Goal: Task Accomplishment & Management: Manage account settings

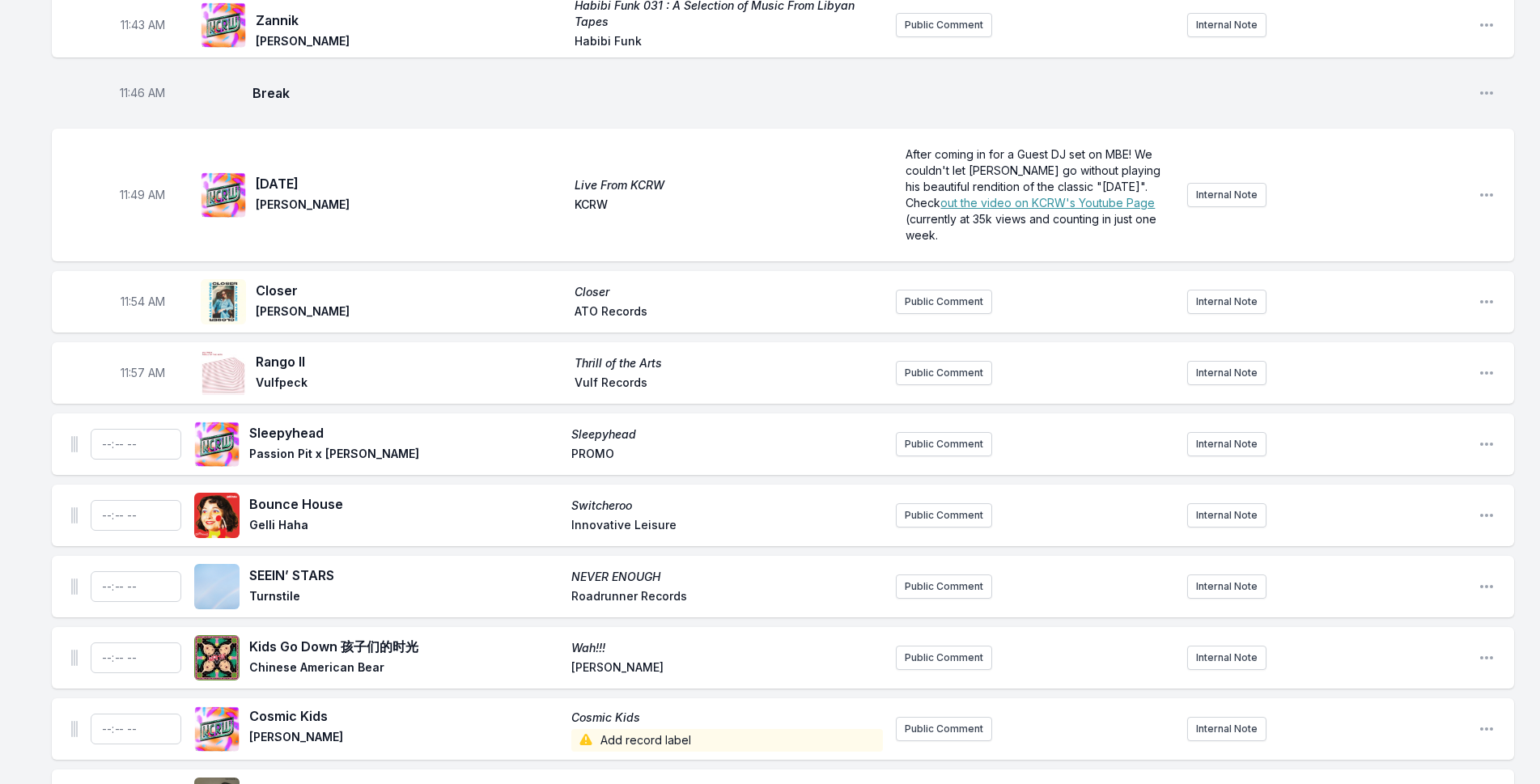
scroll to position [4363, 0]
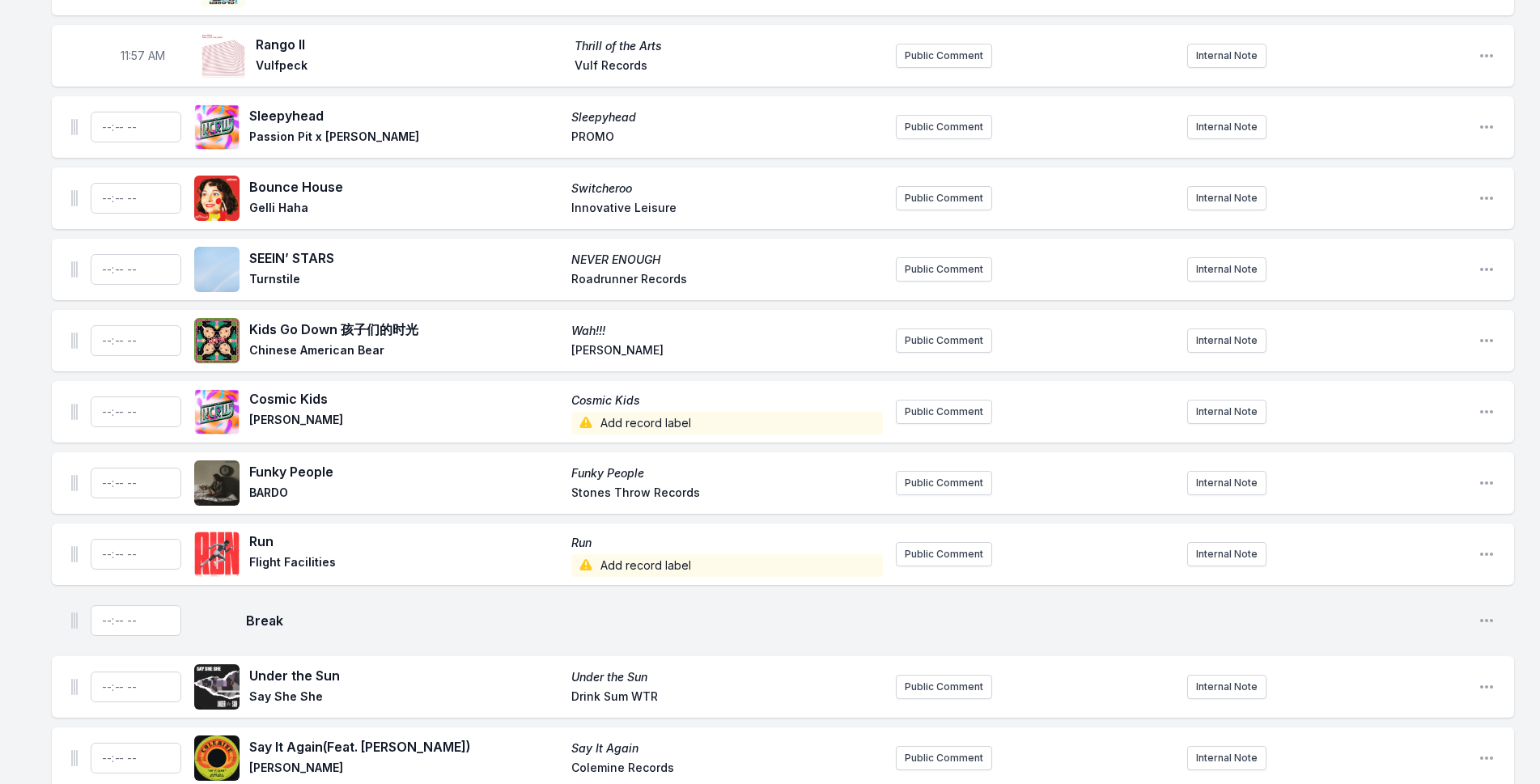
scroll to position [4525, 0]
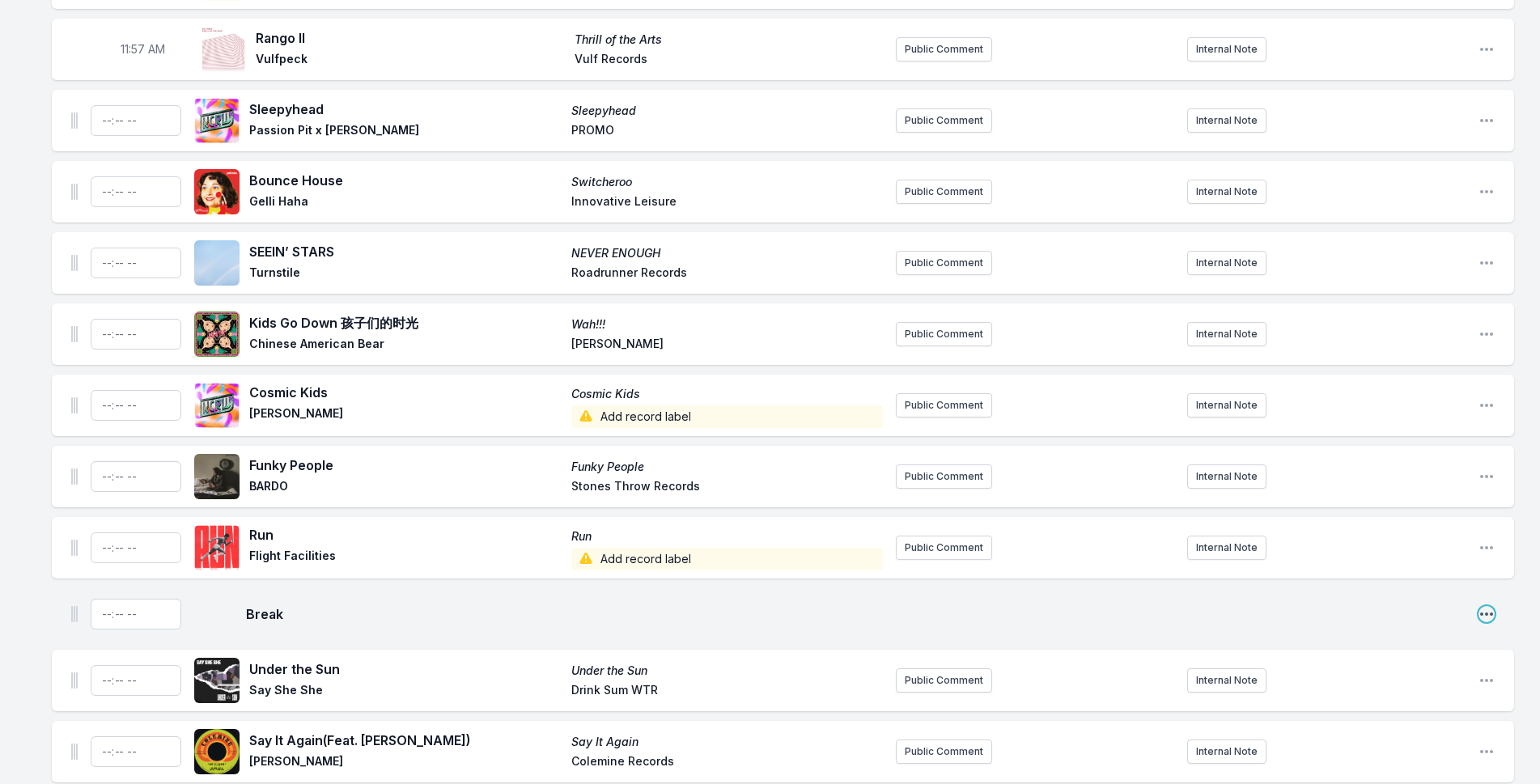
click at [1481, 606] on icon "Open playlist item options" at bounding box center [1487, 614] width 17 height 17
click at [1402, 661] on button "Delete Entry" at bounding box center [1404, 676] width 182 height 29
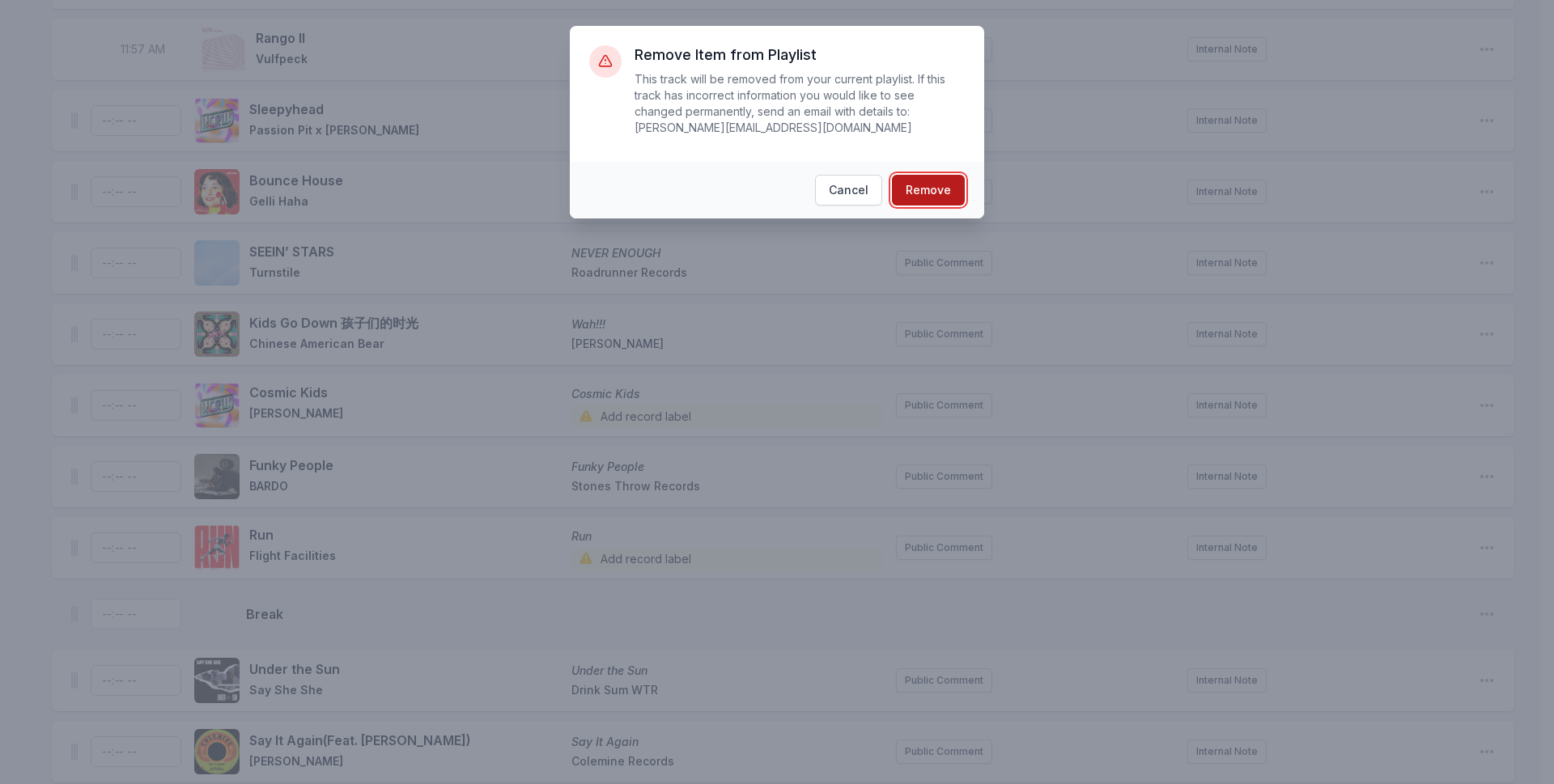
click at [931, 175] on button "Remove" at bounding box center [927, 191] width 72 height 31
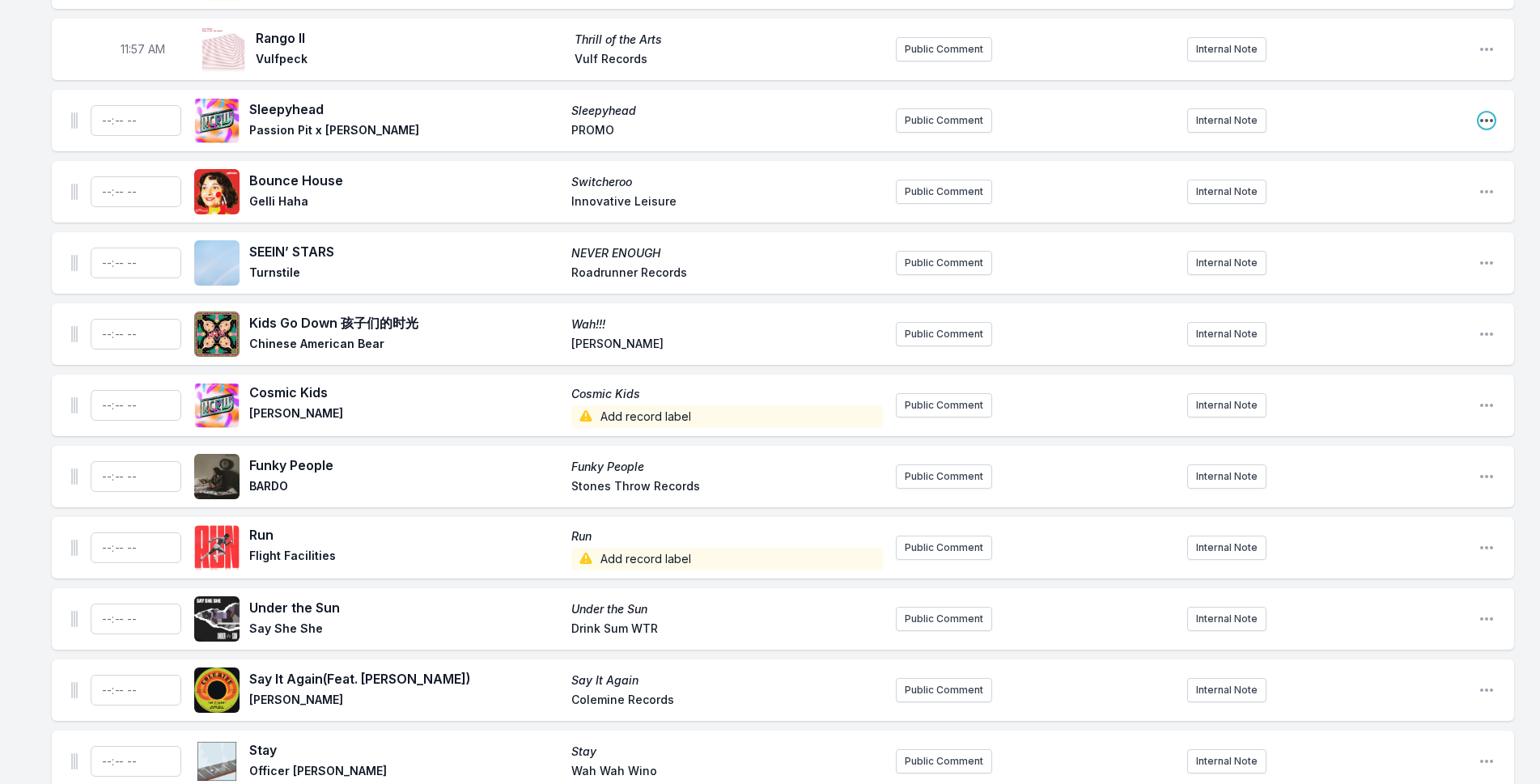
click at [1488, 119] on icon "Open playlist item options" at bounding box center [1487, 121] width 13 height 4
click at [1455, 196] on button "Delete Entry" at bounding box center [1404, 211] width 182 height 29
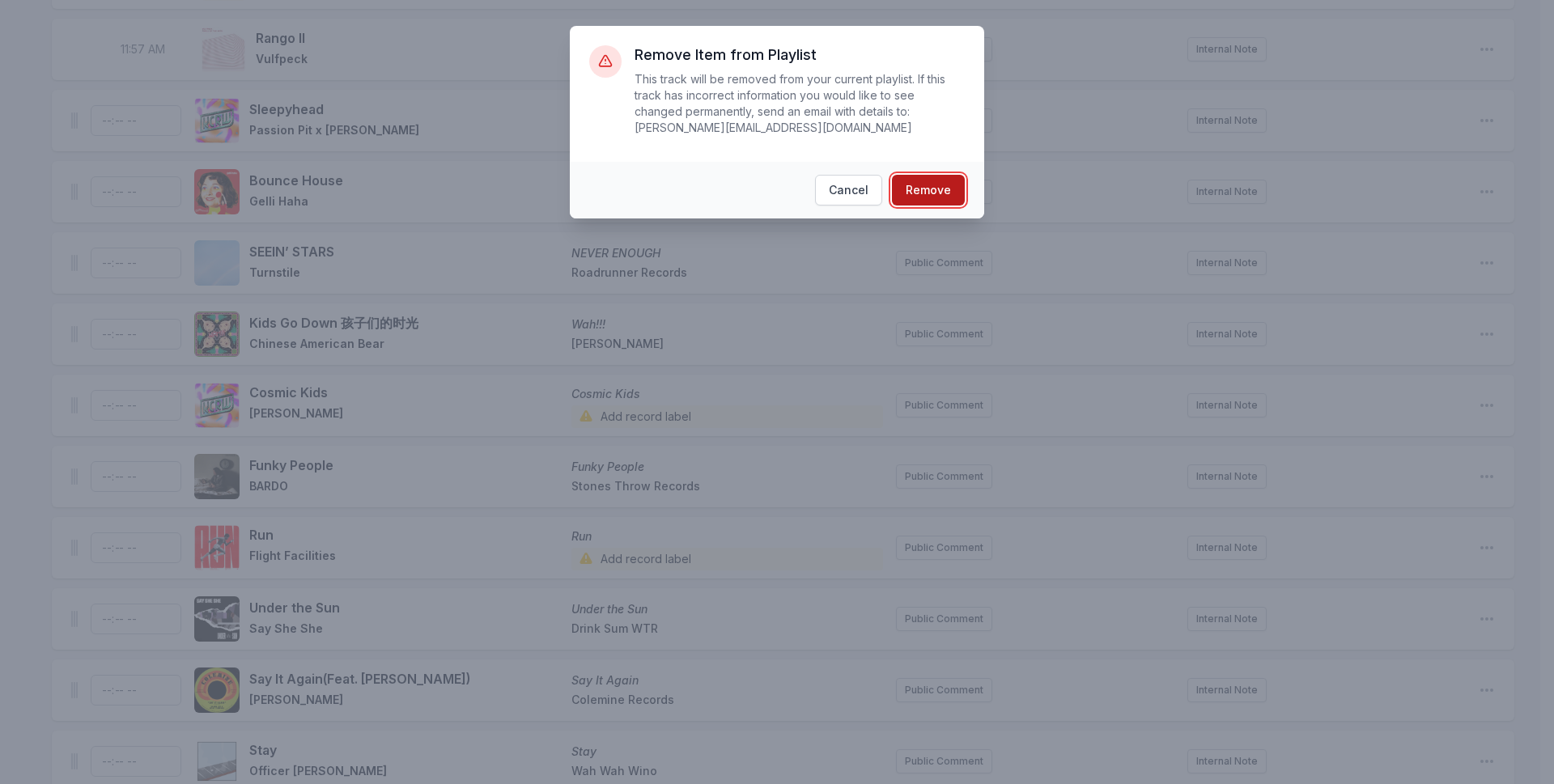
click at [953, 175] on button "Remove" at bounding box center [927, 191] width 72 height 31
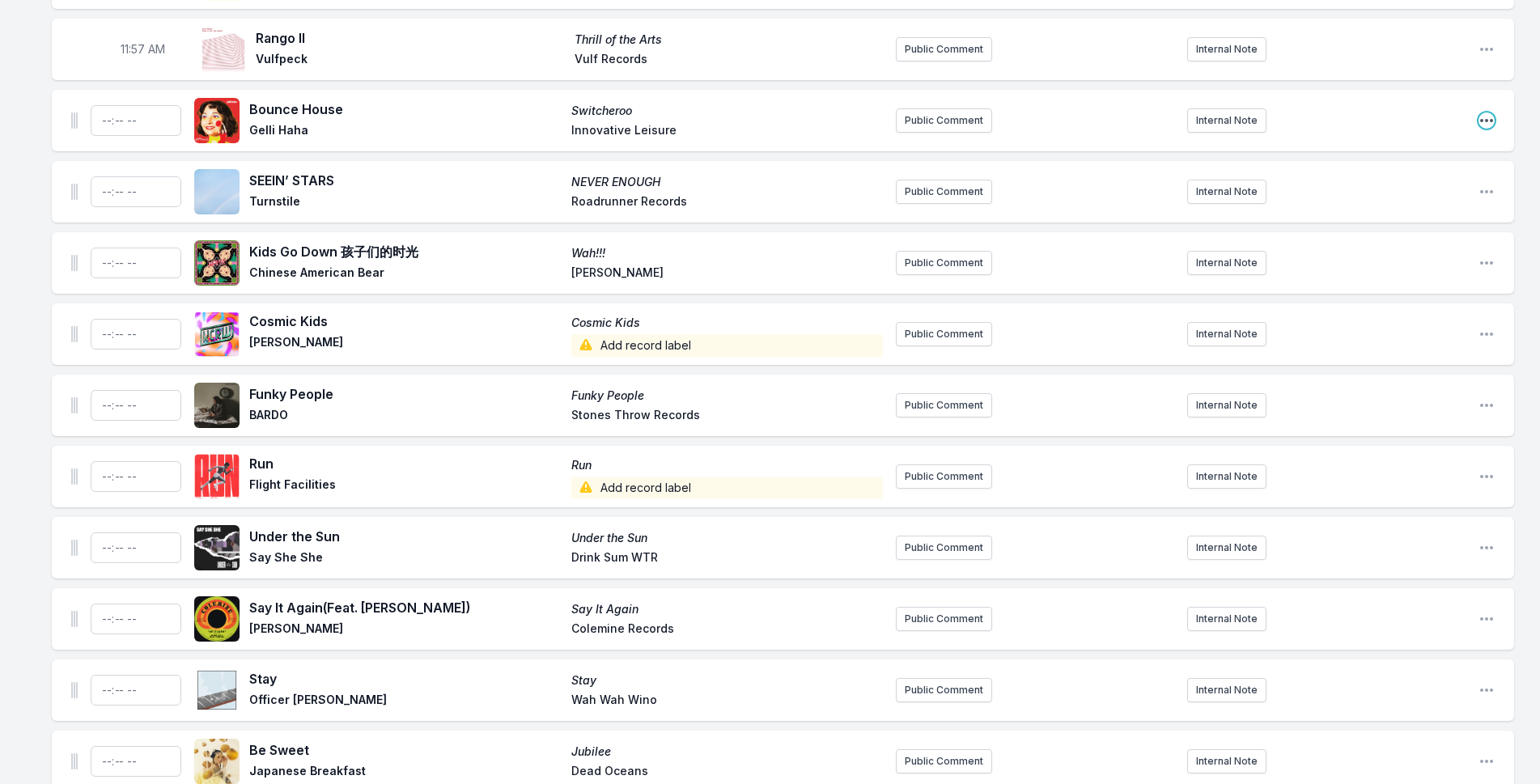
click at [1479, 113] on icon "Open playlist item options" at bounding box center [1487, 121] width 17 height 17
click at [1414, 196] on button "Delete Entry" at bounding box center [1404, 211] width 182 height 29
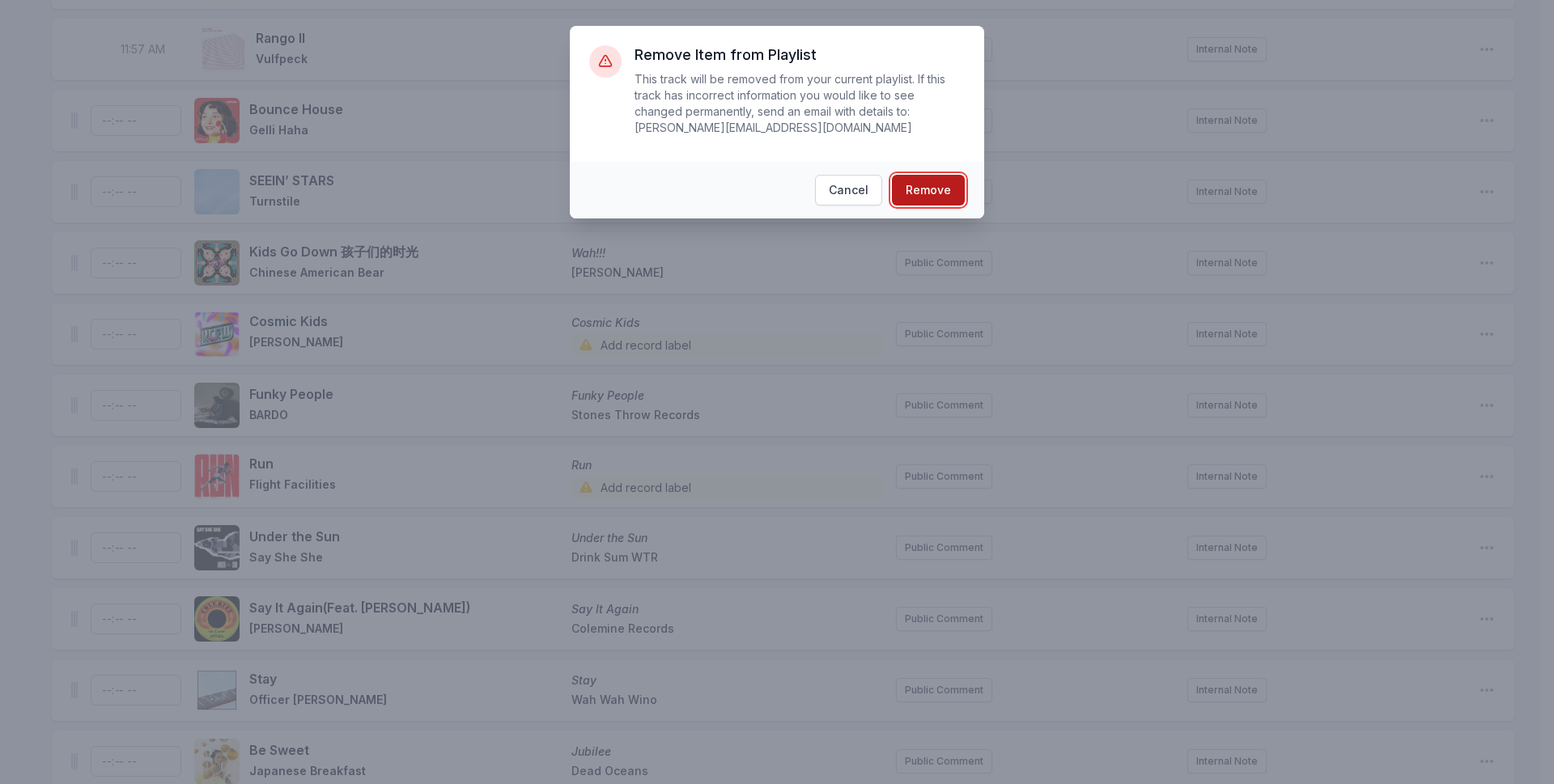
click at [935, 176] on button "Remove" at bounding box center [927, 191] width 72 height 31
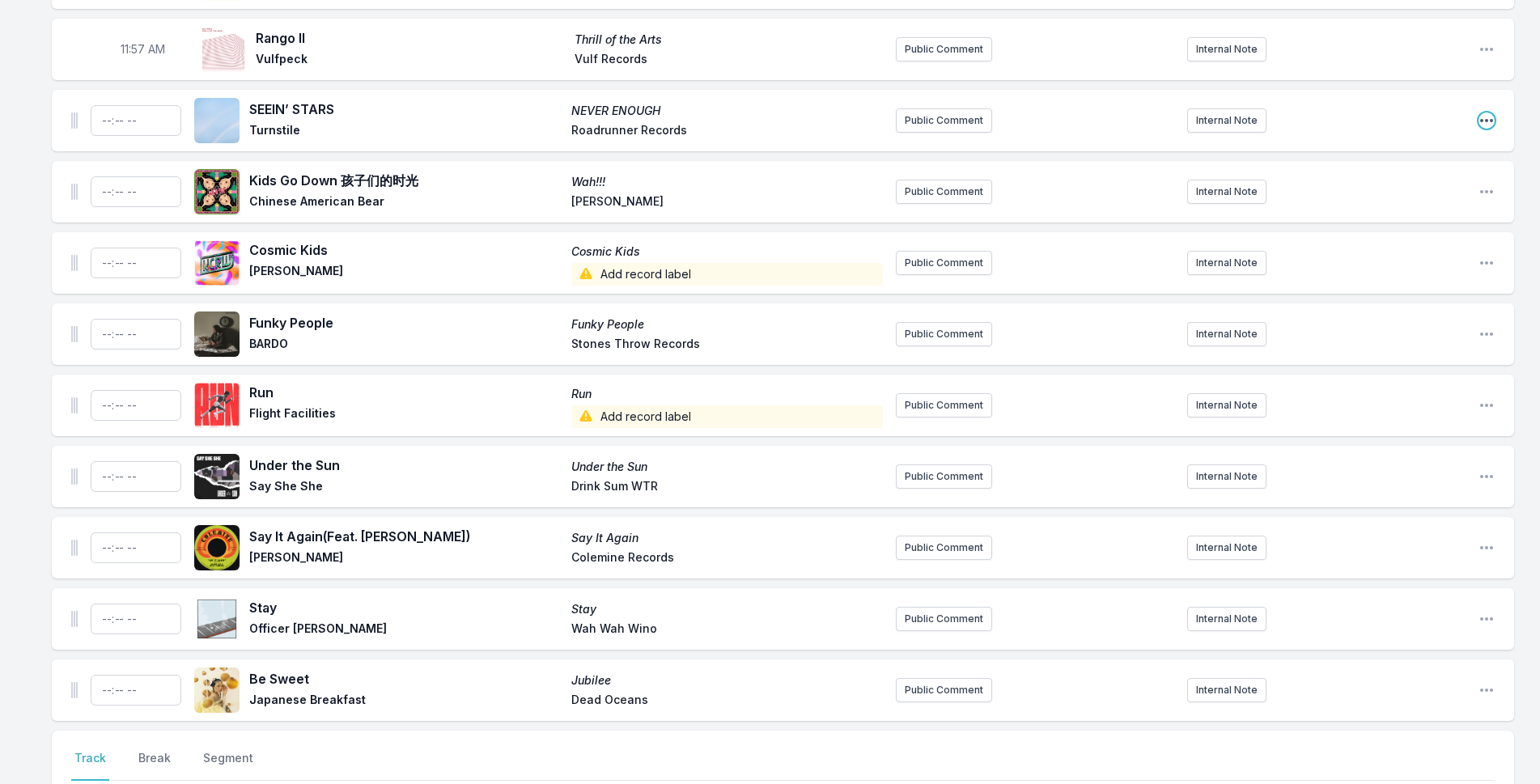
click at [1494, 113] on icon "Open playlist item options" at bounding box center [1487, 121] width 17 height 17
click at [1460, 196] on button "Delete Entry" at bounding box center [1404, 211] width 182 height 29
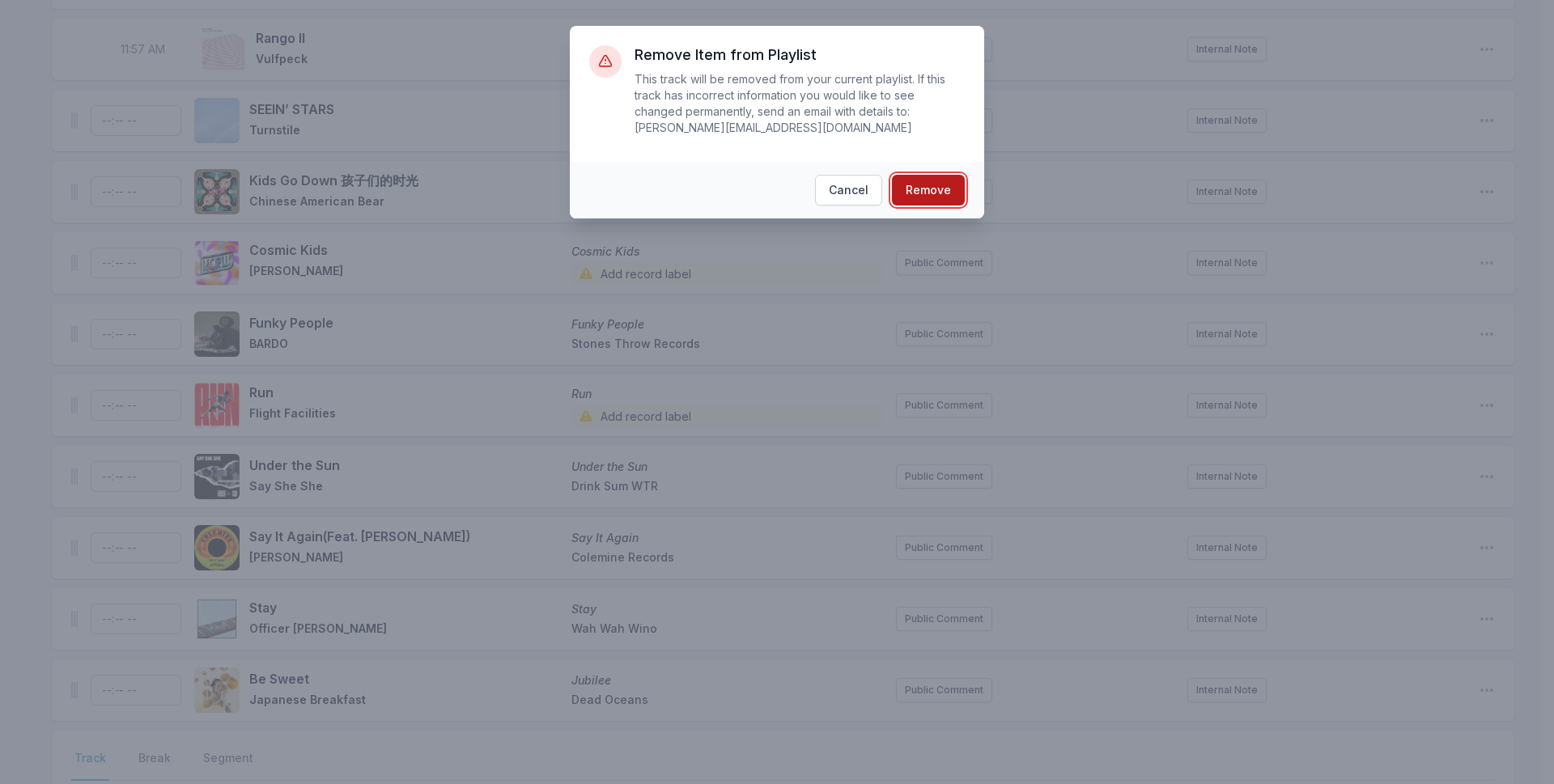
click at [905, 175] on button "Remove" at bounding box center [927, 191] width 72 height 31
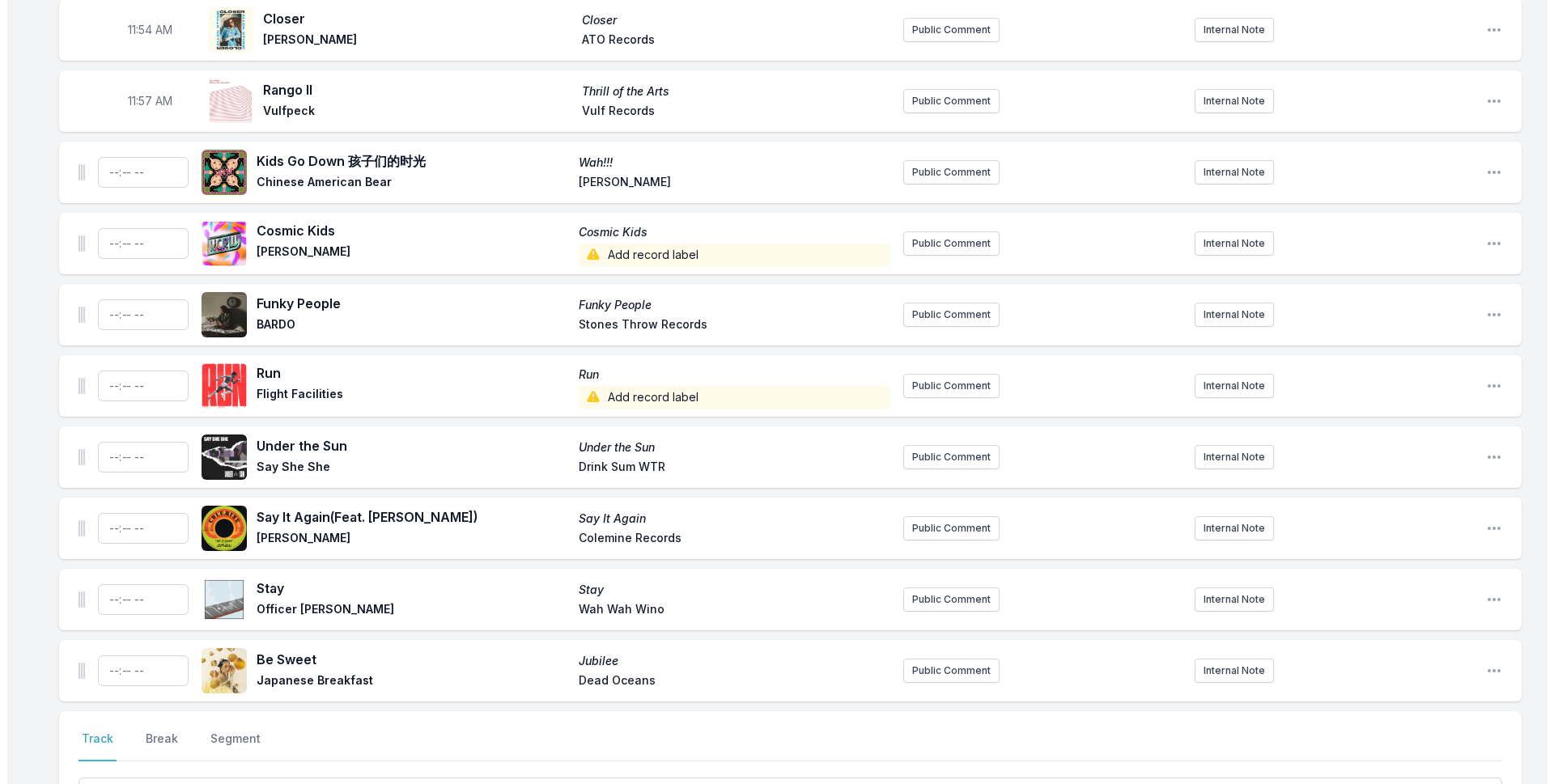
scroll to position [4363, 0]
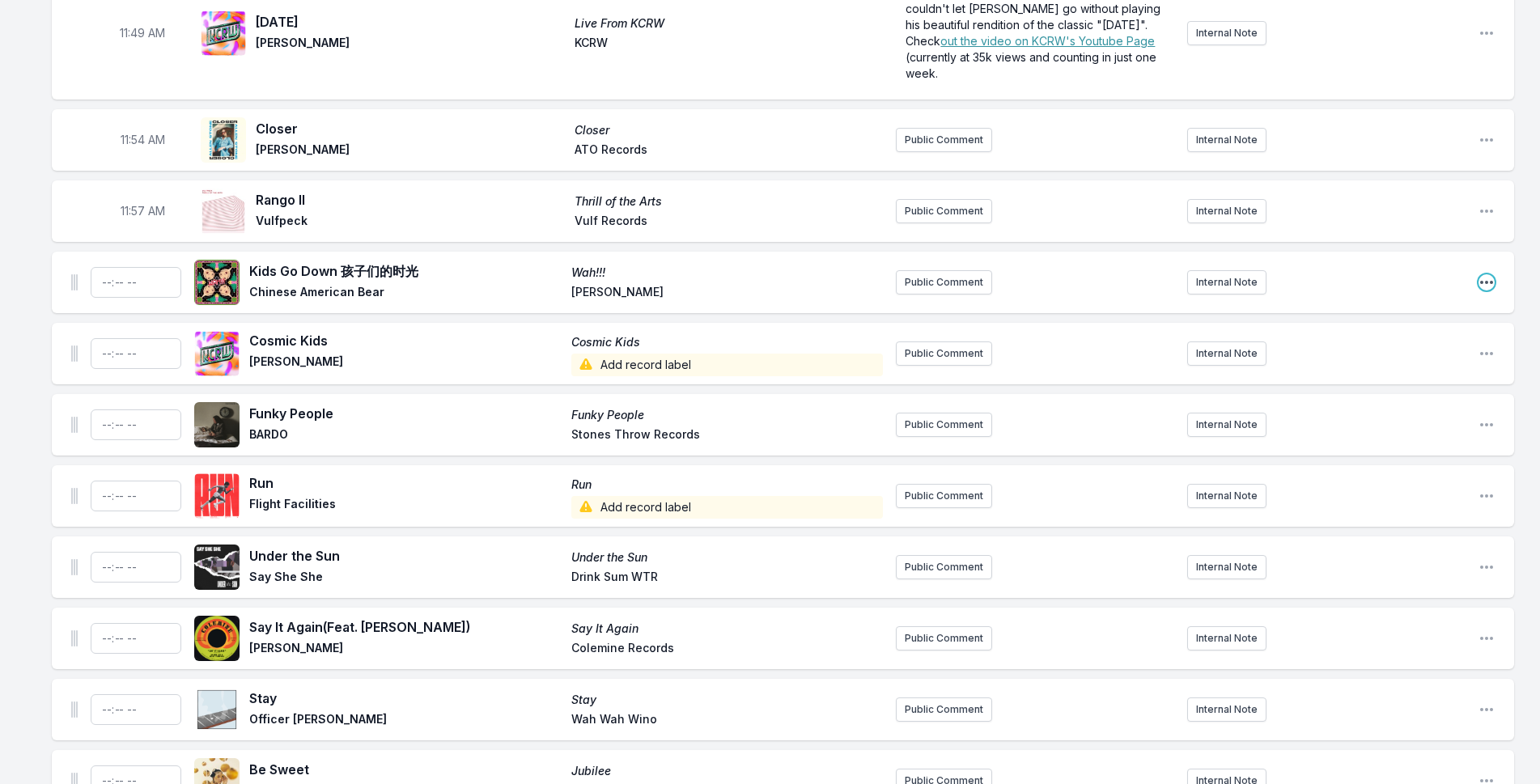
click at [1481, 281] on icon "Open playlist item options" at bounding box center [1487, 282] width 13 height 4
click at [1362, 359] on button "Delete Entry" at bounding box center [1404, 373] width 182 height 29
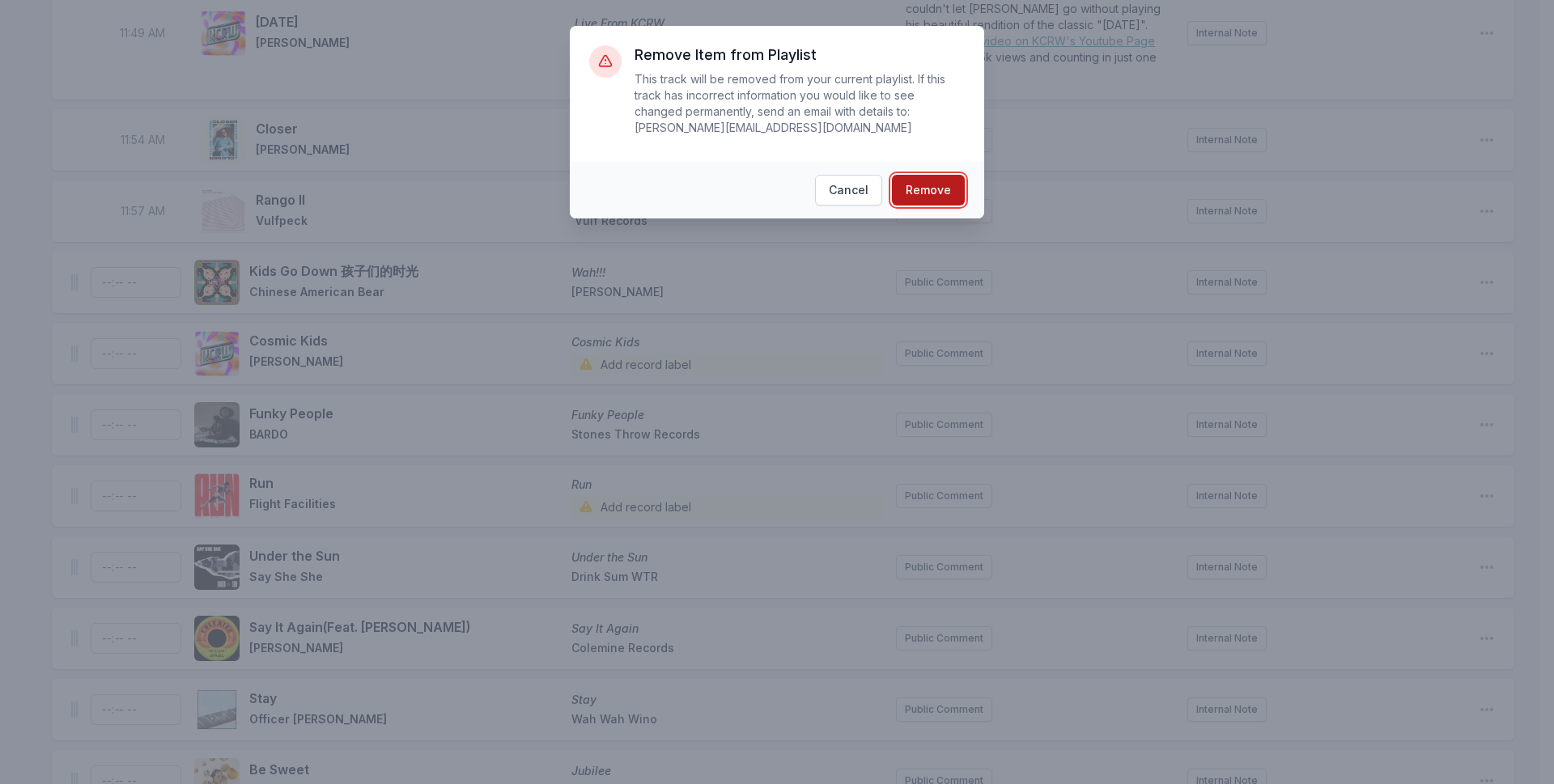
click at [937, 175] on button "Remove" at bounding box center [927, 191] width 72 height 31
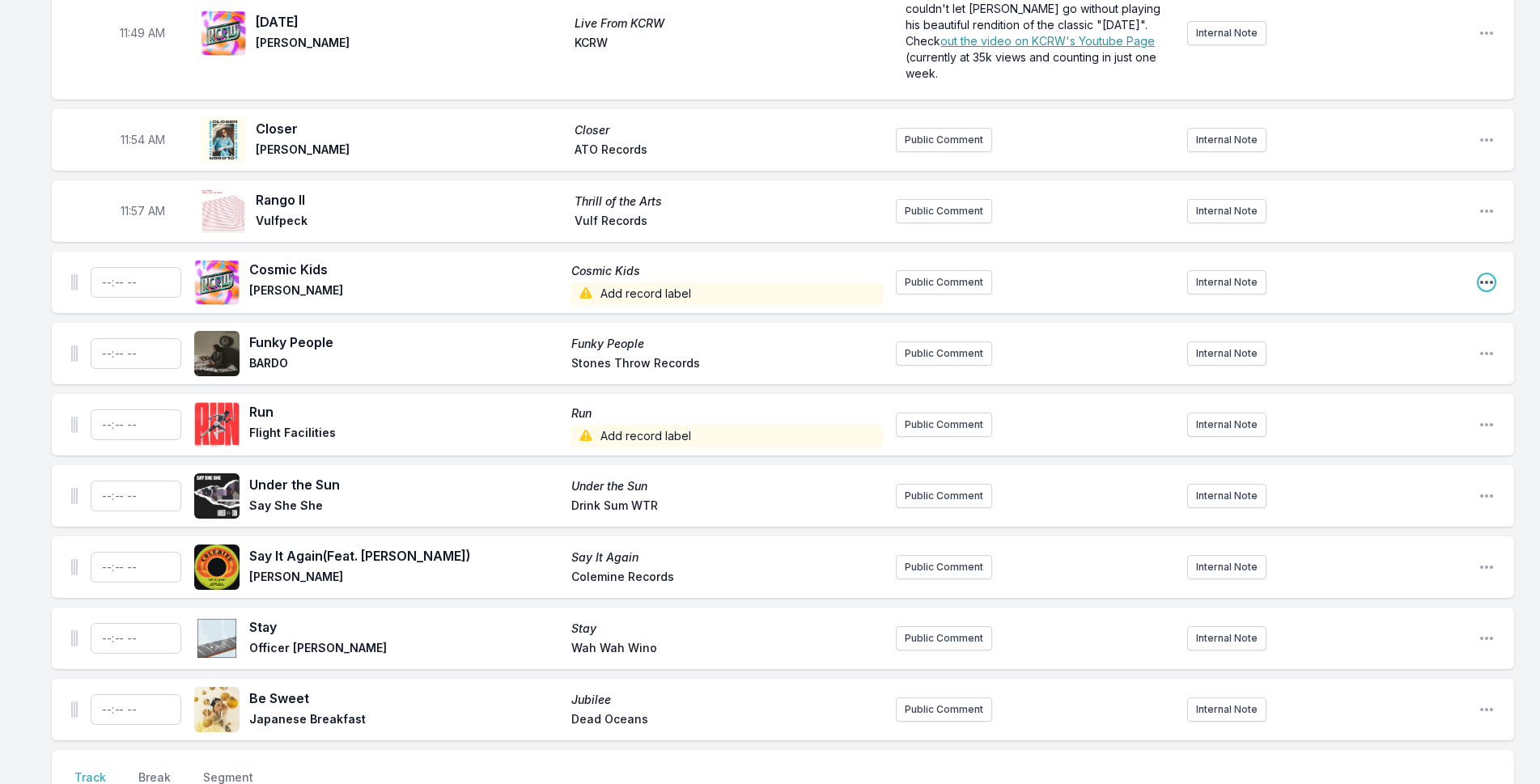
click at [1488, 274] on icon "Open playlist item options" at bounding box center [1487, 282] width 17 height 17
click at [1402, 359] on button "Delete Entry" at bounding box center [1404, 373] width 182 height 29
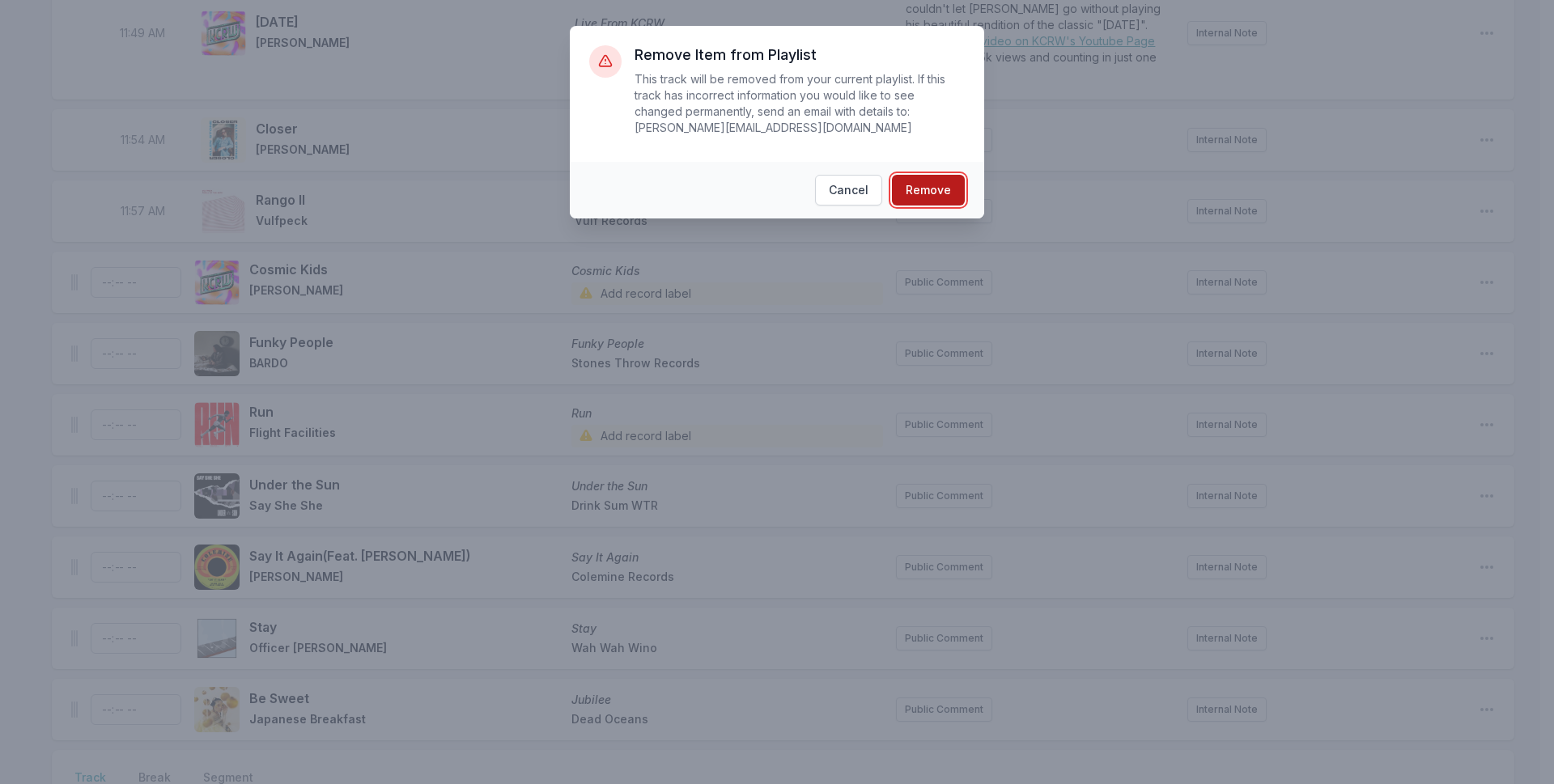
click at [923, 175] on button "Remove" at bounding box center [927, 191] width 72 height 31
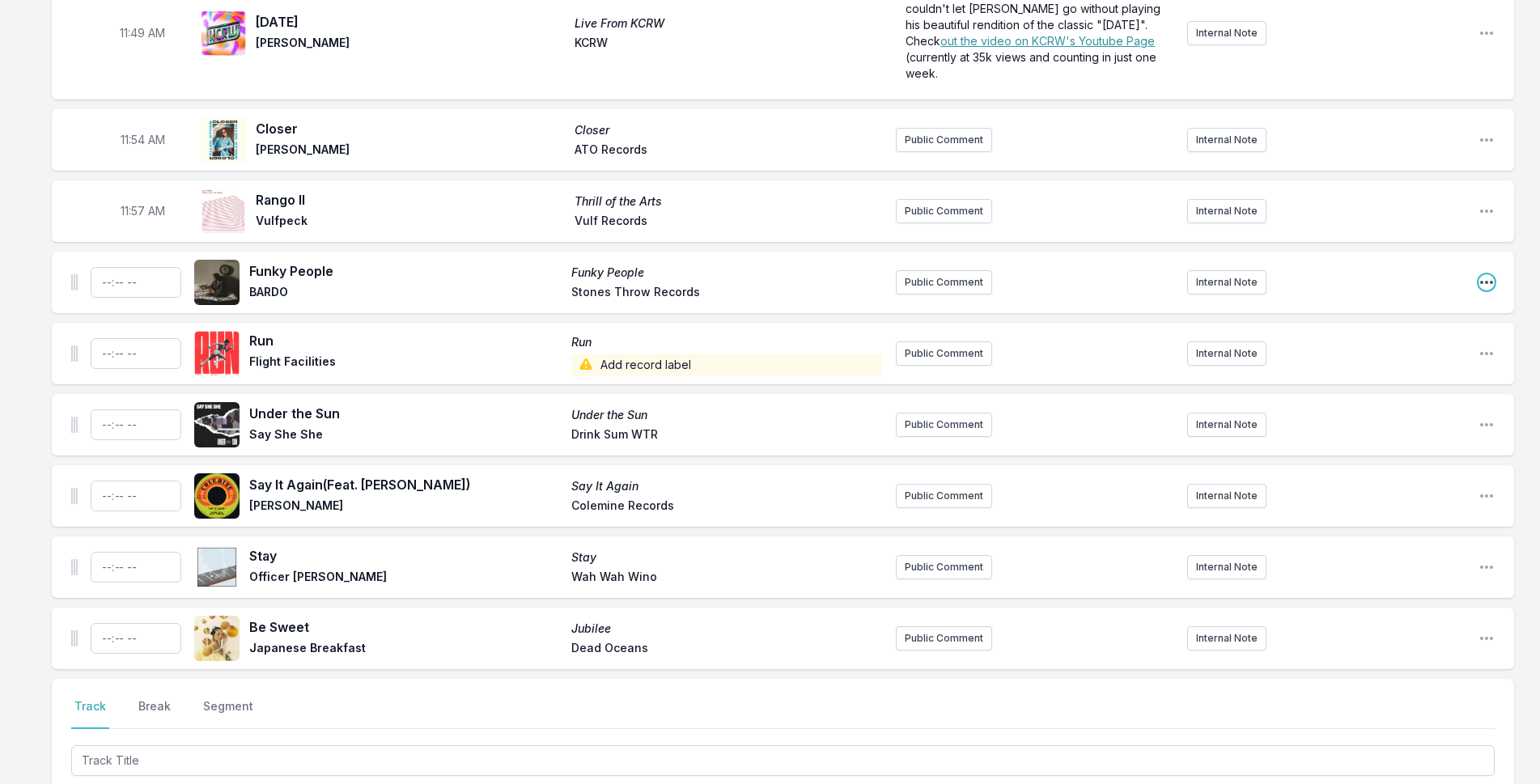
click at [1487, 281] on icon "Open playlist item options" at bounding box center [1487, 282] width 13 height 4
click at [1361, 359] on button "Delete Entry" at bounding box center [1404, 373] width 182 height 29
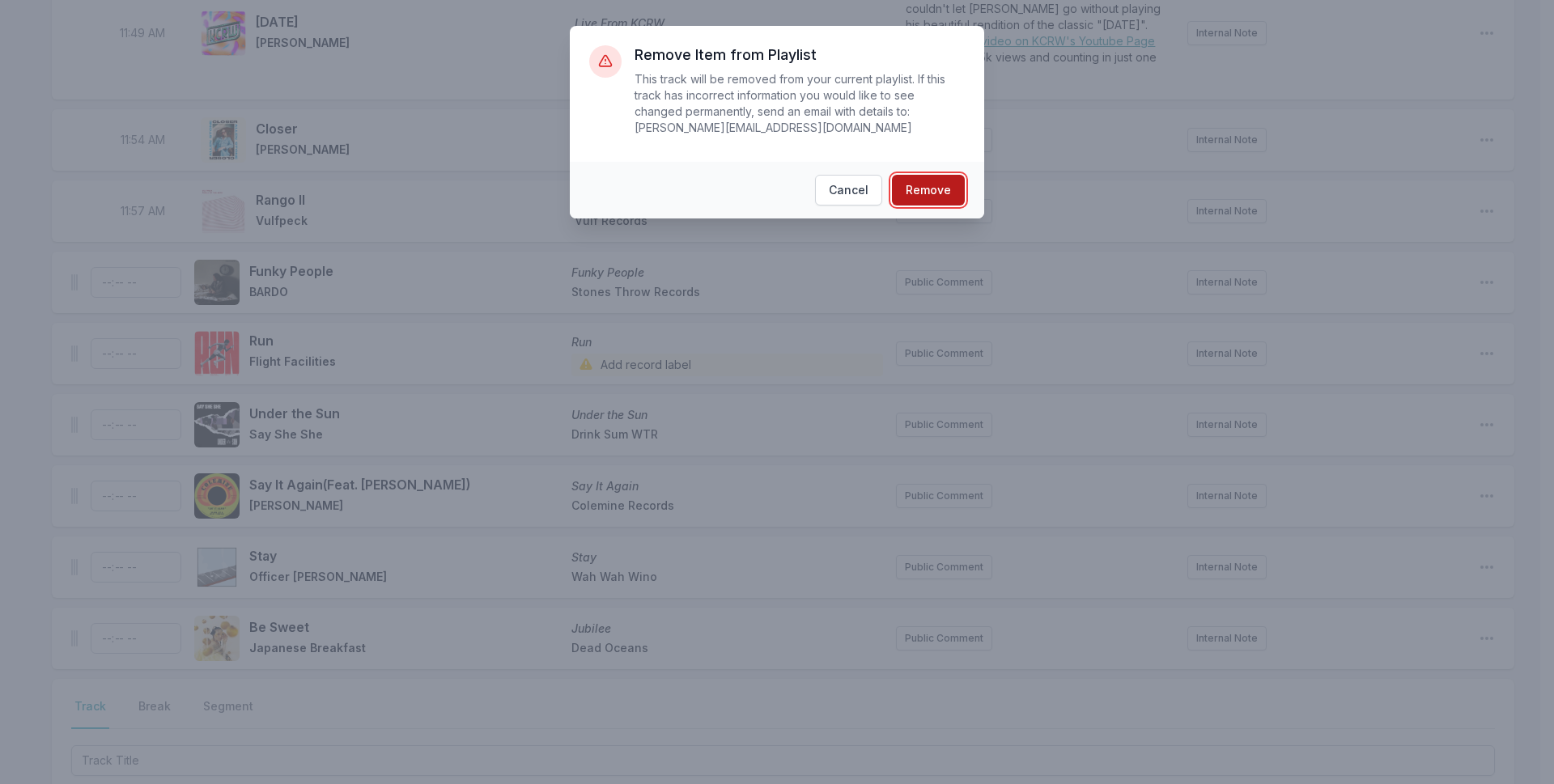
click at [925, 175] on button "Remove" at bounding box center [927, 191] width 72 height 31
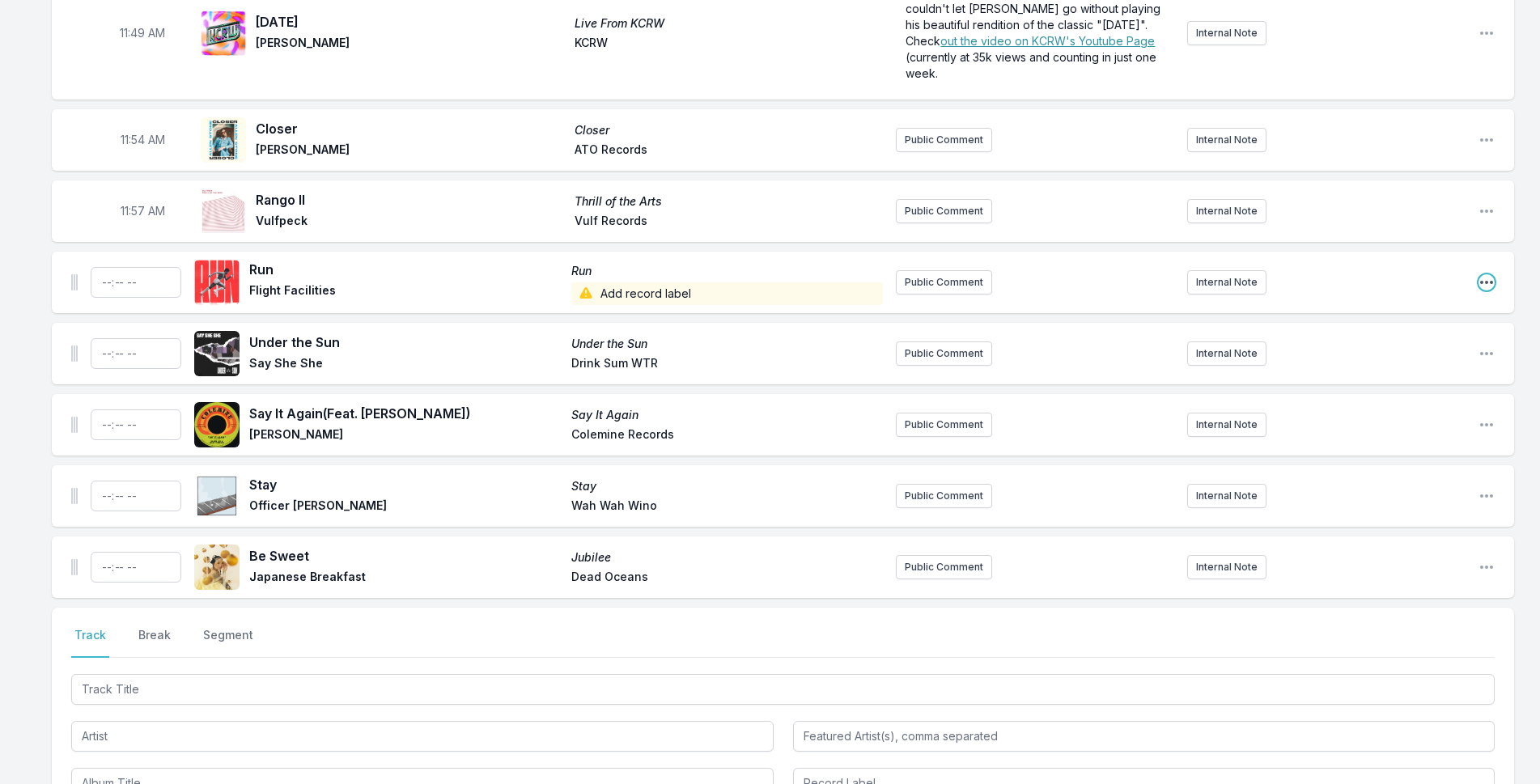
click at [1481, 281] on icon "Open playlist item options" at bounding box center [1487, 282] width 13 height 4
click at [1441, 359] on button "Delete Entry" at bounding box center [1404, 373] width 182 height 29
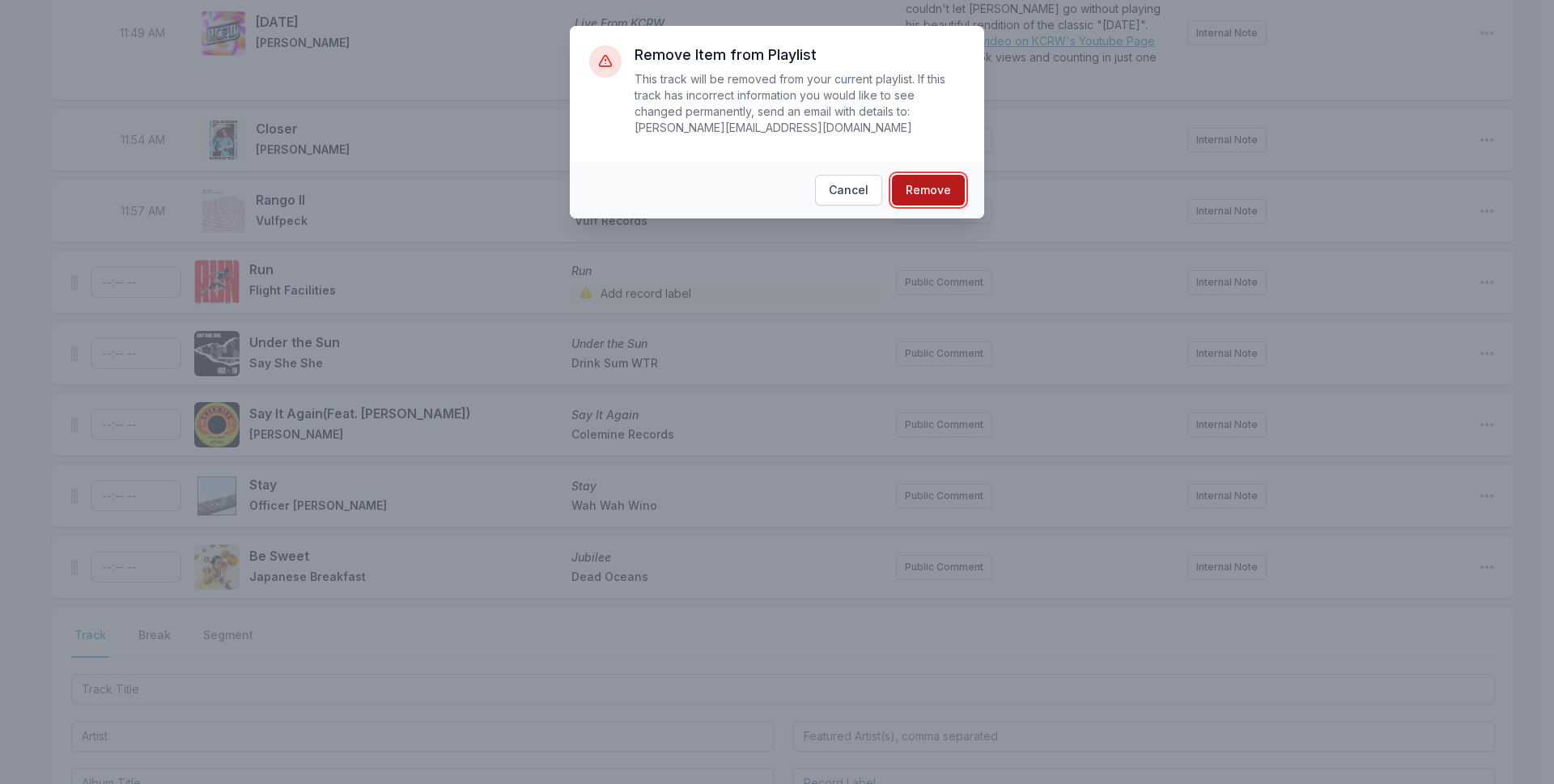
click at [949, 175] on button "Remove" at bounding box center [927, 191] width 72 height 31
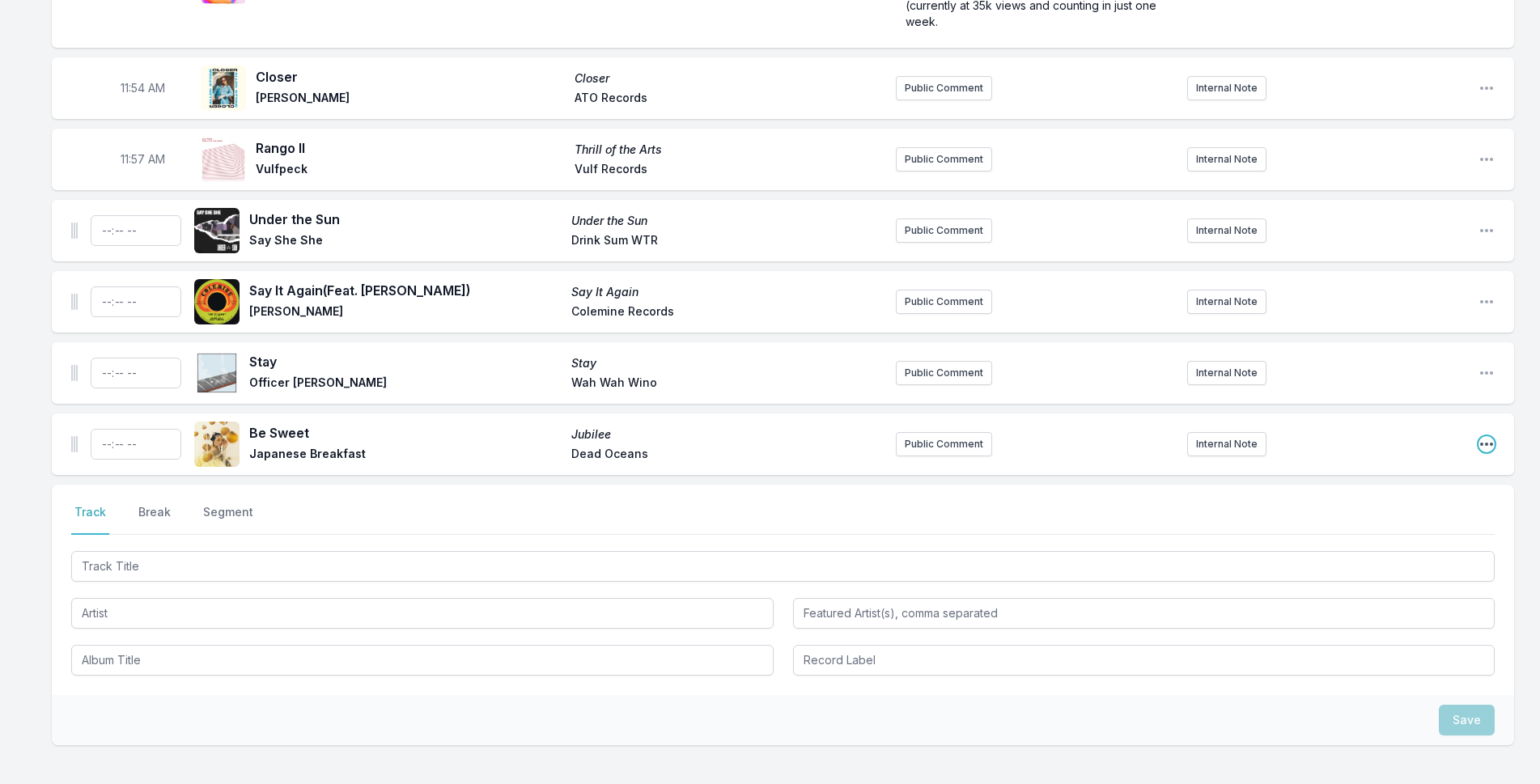
click at [1494, 436] on icon "Open playlist item options" at bounding box center [1487, 445] width 17 height 17
click at [1413, 520] on button "Delete Entry" at bounding box center [1404, 535] width 182 height 29
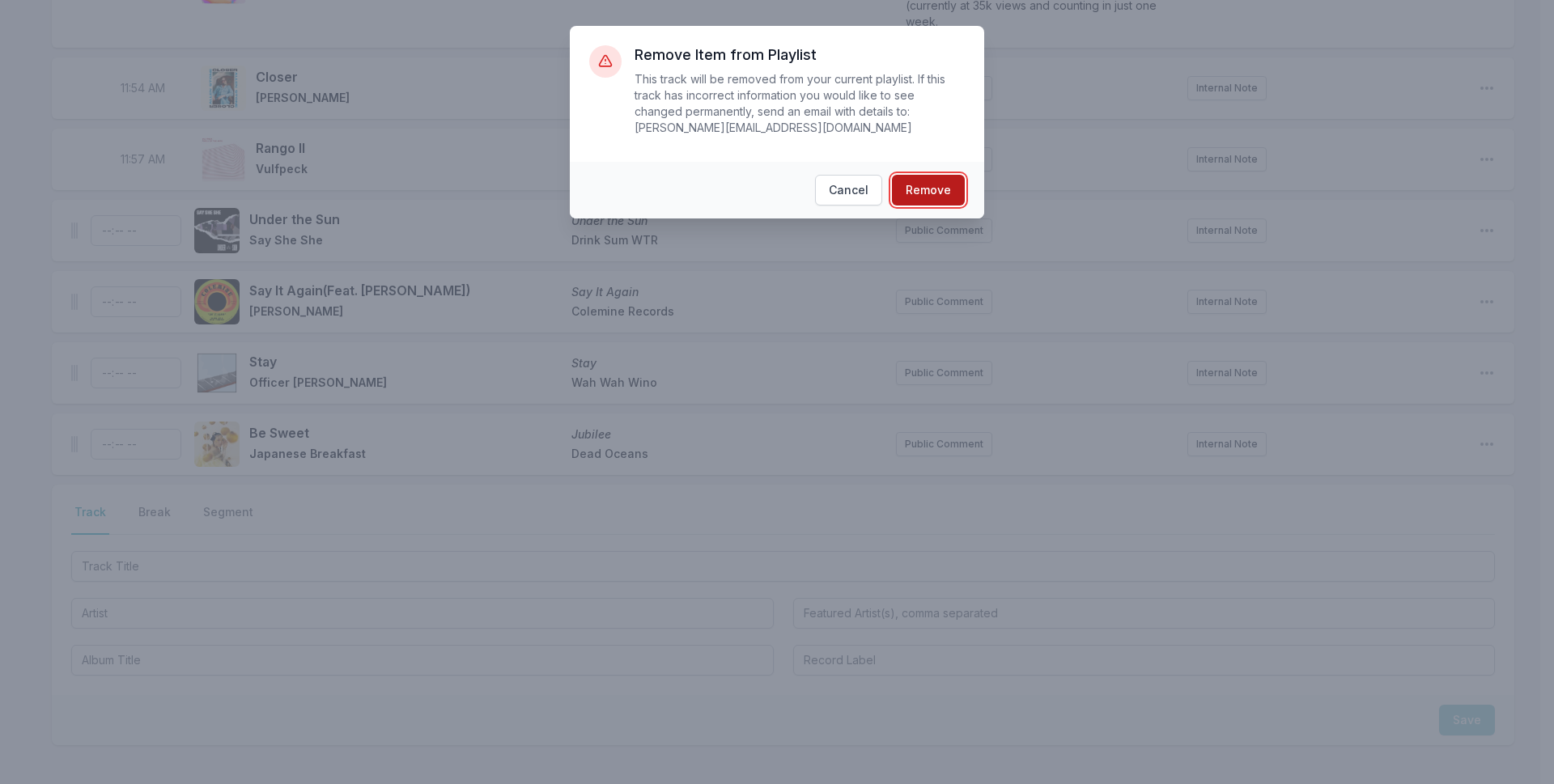
click at [894, 175] on button "Remove" at bounding box center [927, 191] width 72 height 31
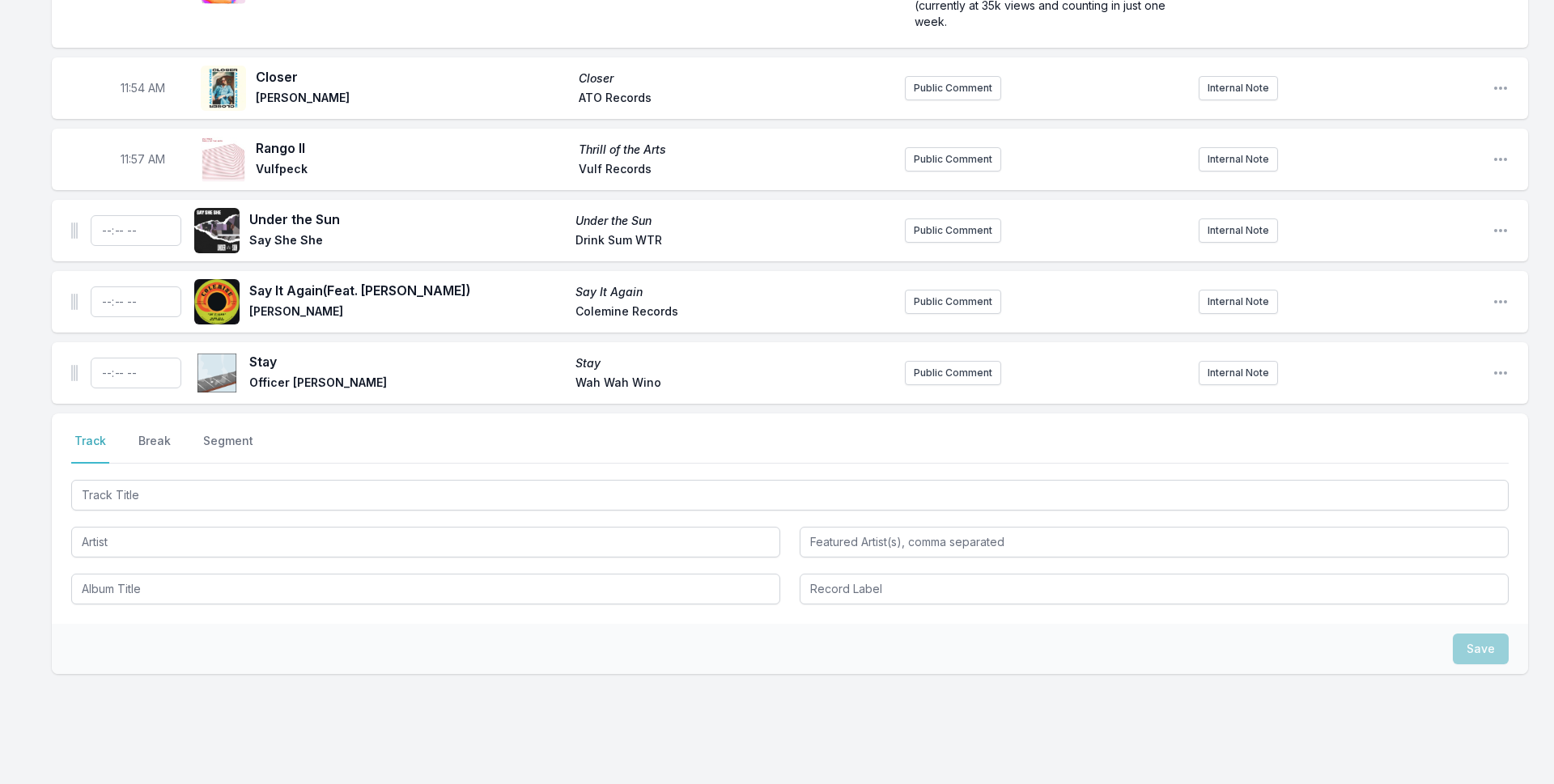
scroll to position [4327, 0]
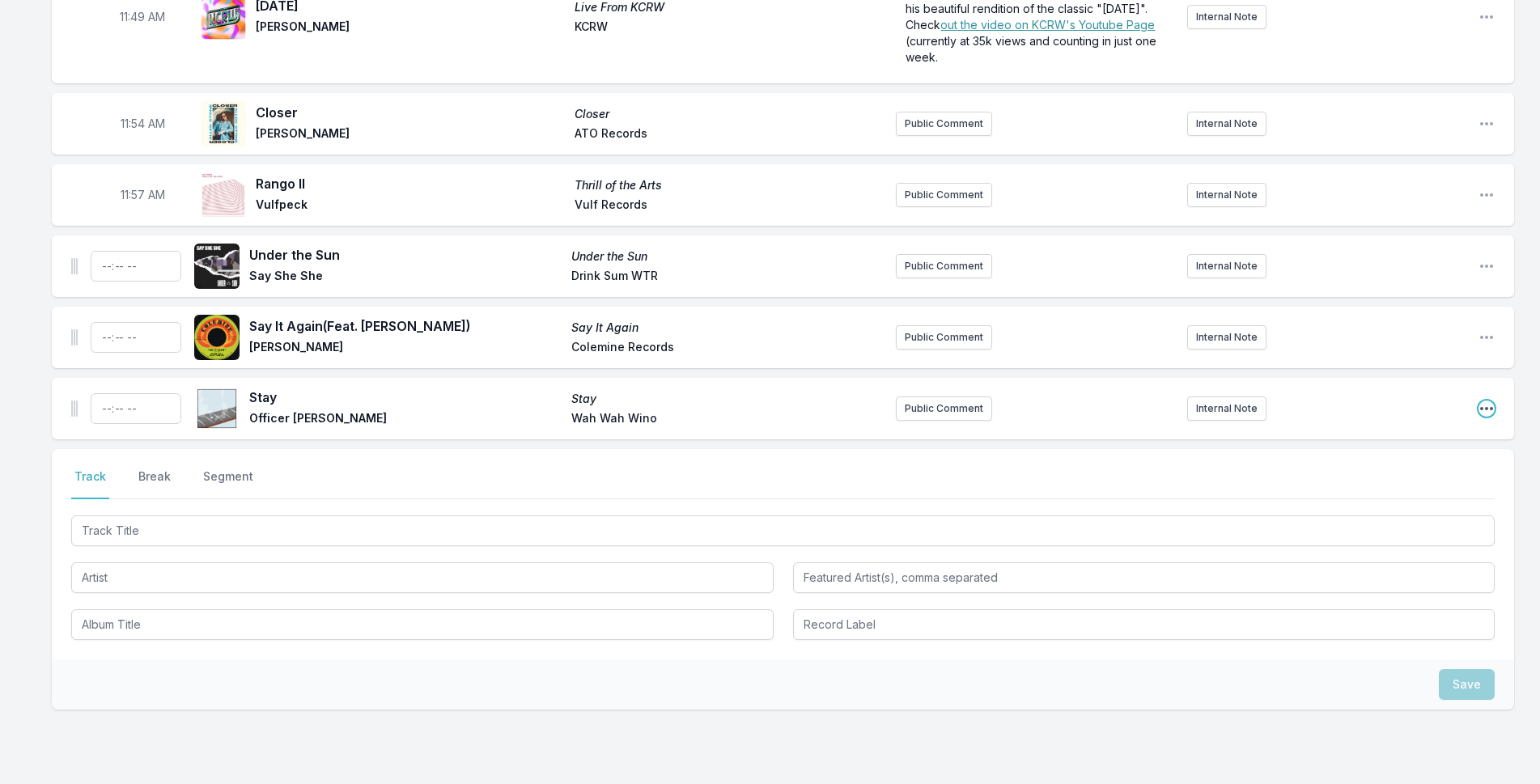
click at [1482, 401] on icon "Open playlist item options" at bounding box center [1487, 409] width 17 height 17
click at [1413, 484] on button "Delete Entry" at bounding box center [1404, 499] width 182 height 29
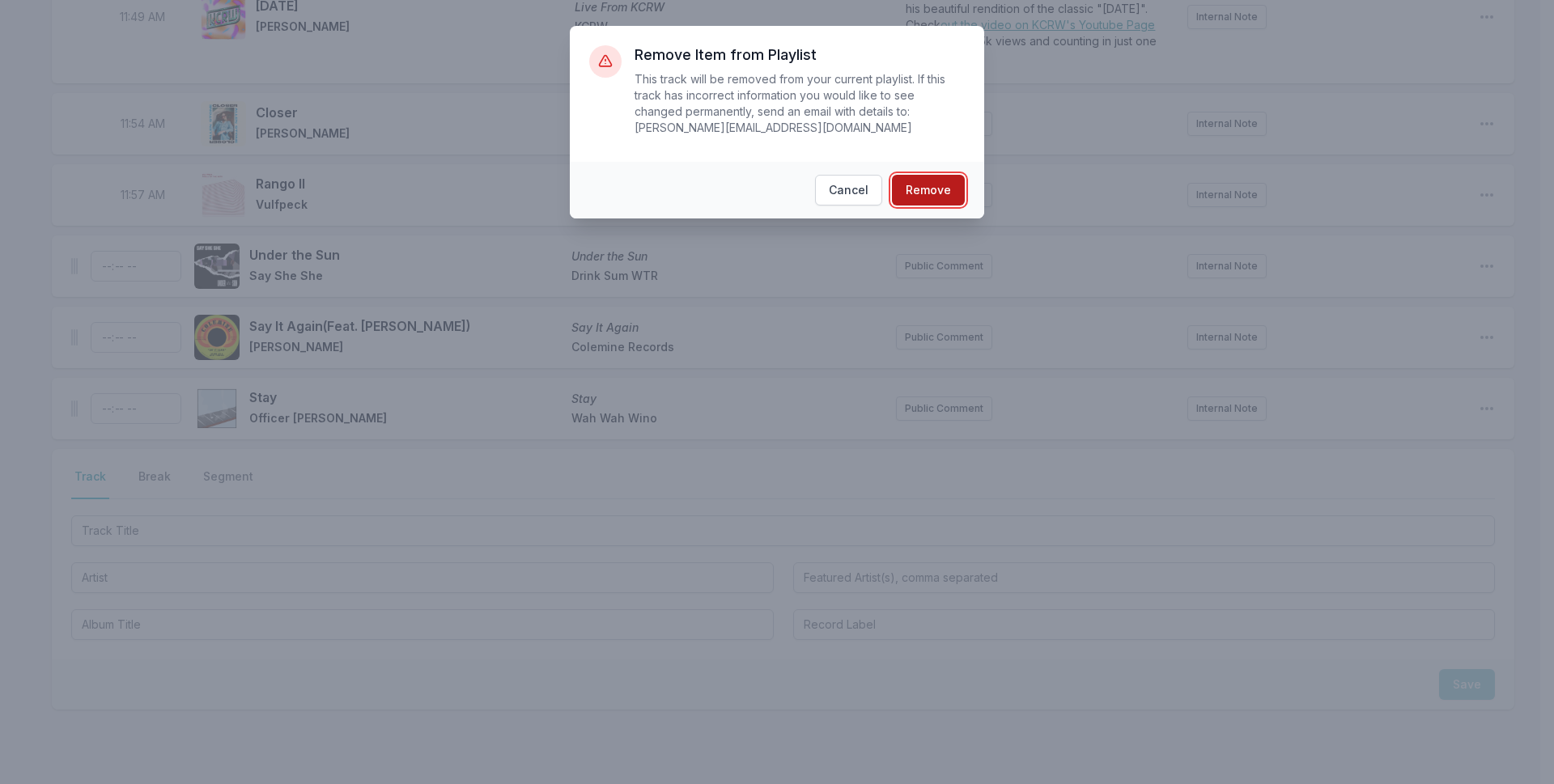
click at [929, 175] on button "Remove" at bounding box center [927, 191] width 72 height 31
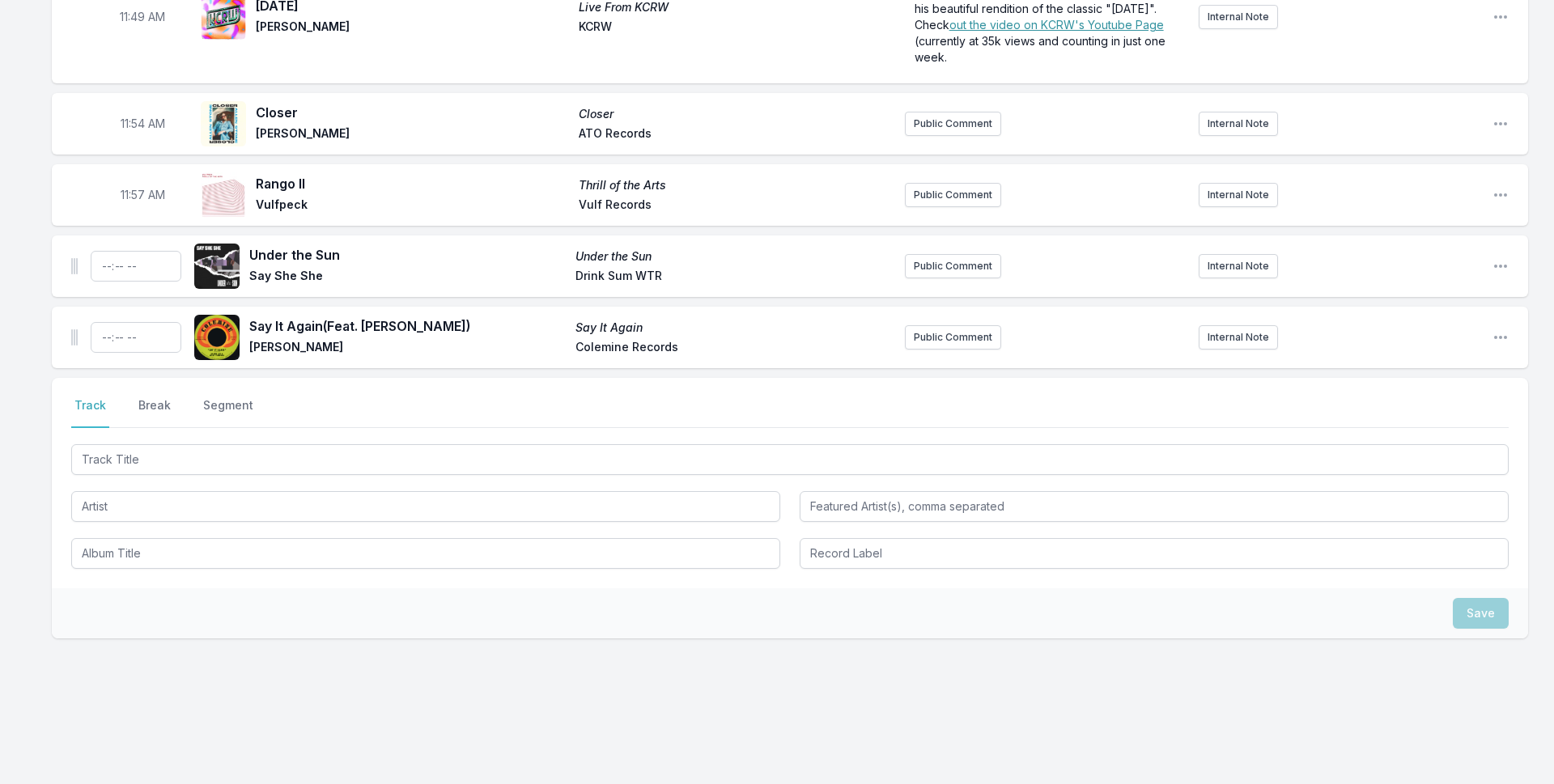
scroll to position [4257, 0]
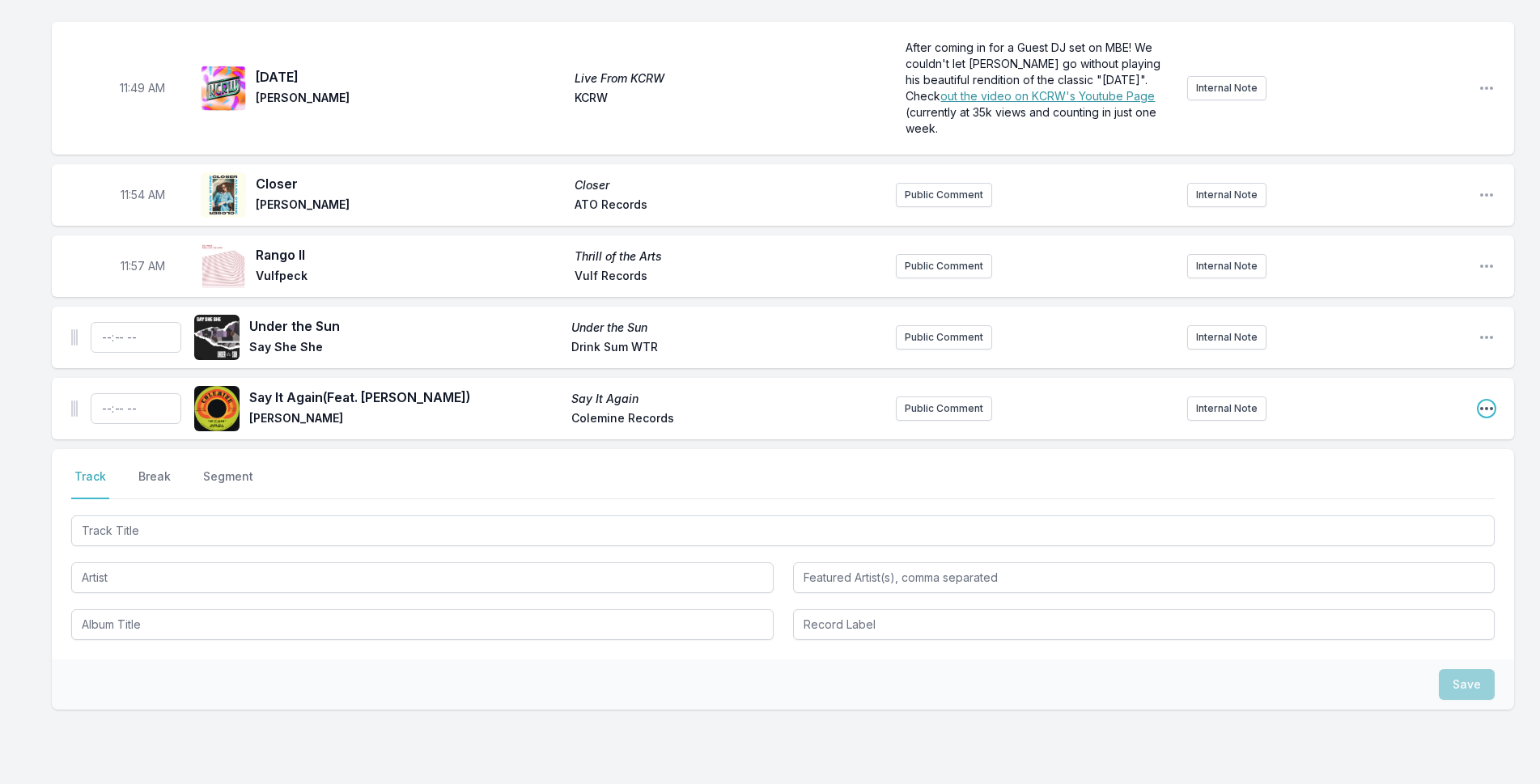
click at [1479, 401] on icon "Open playlist item options" at bounding box center [1487, 409] width 17 height 17
click at [1422, 484] on button "Delete Entry" at bounding box center [1404, 499] width 182 height 29
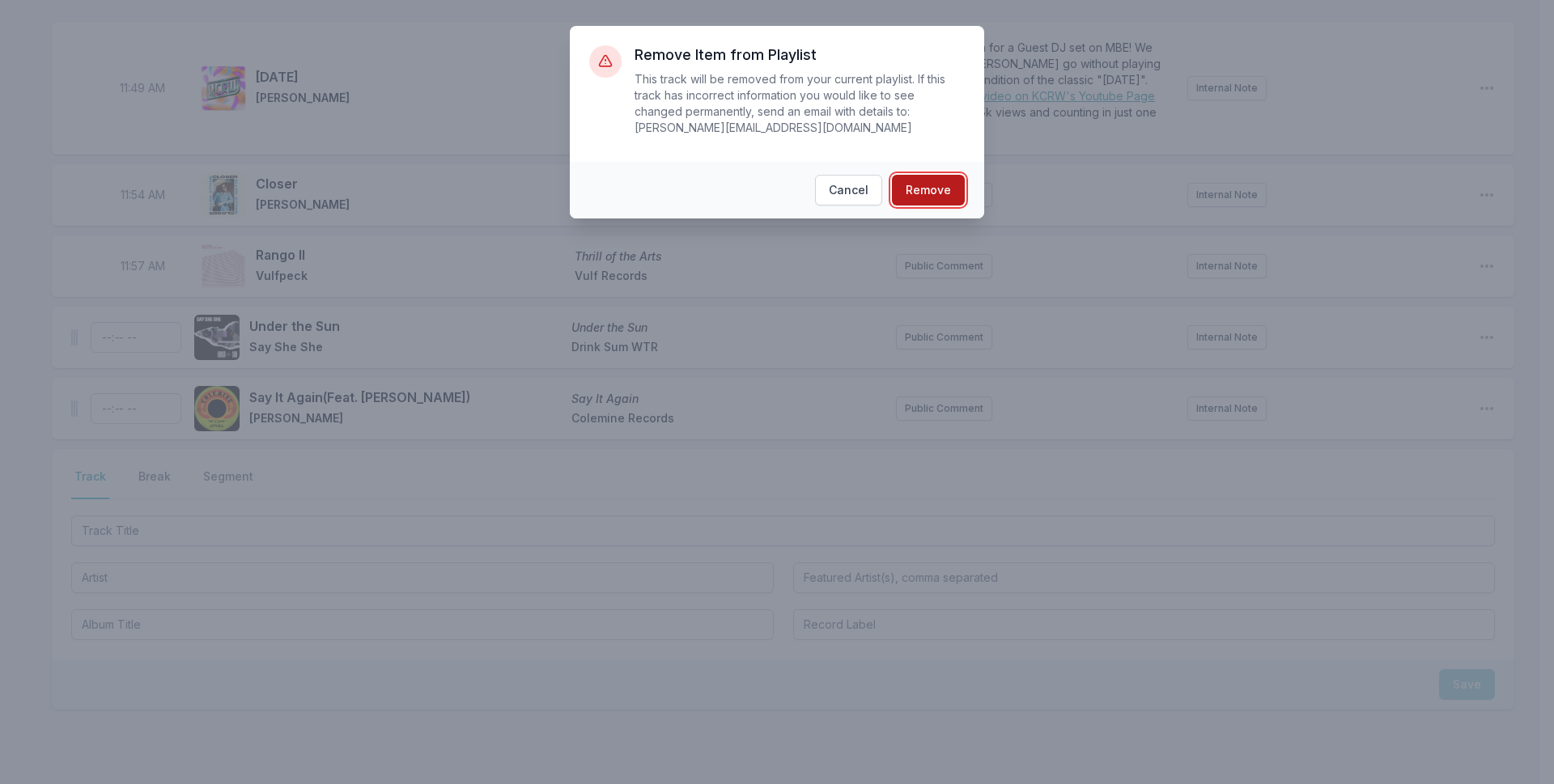
click at [942, 175] on button "Remove" at bounding box center [927, 191] width 72 height 31
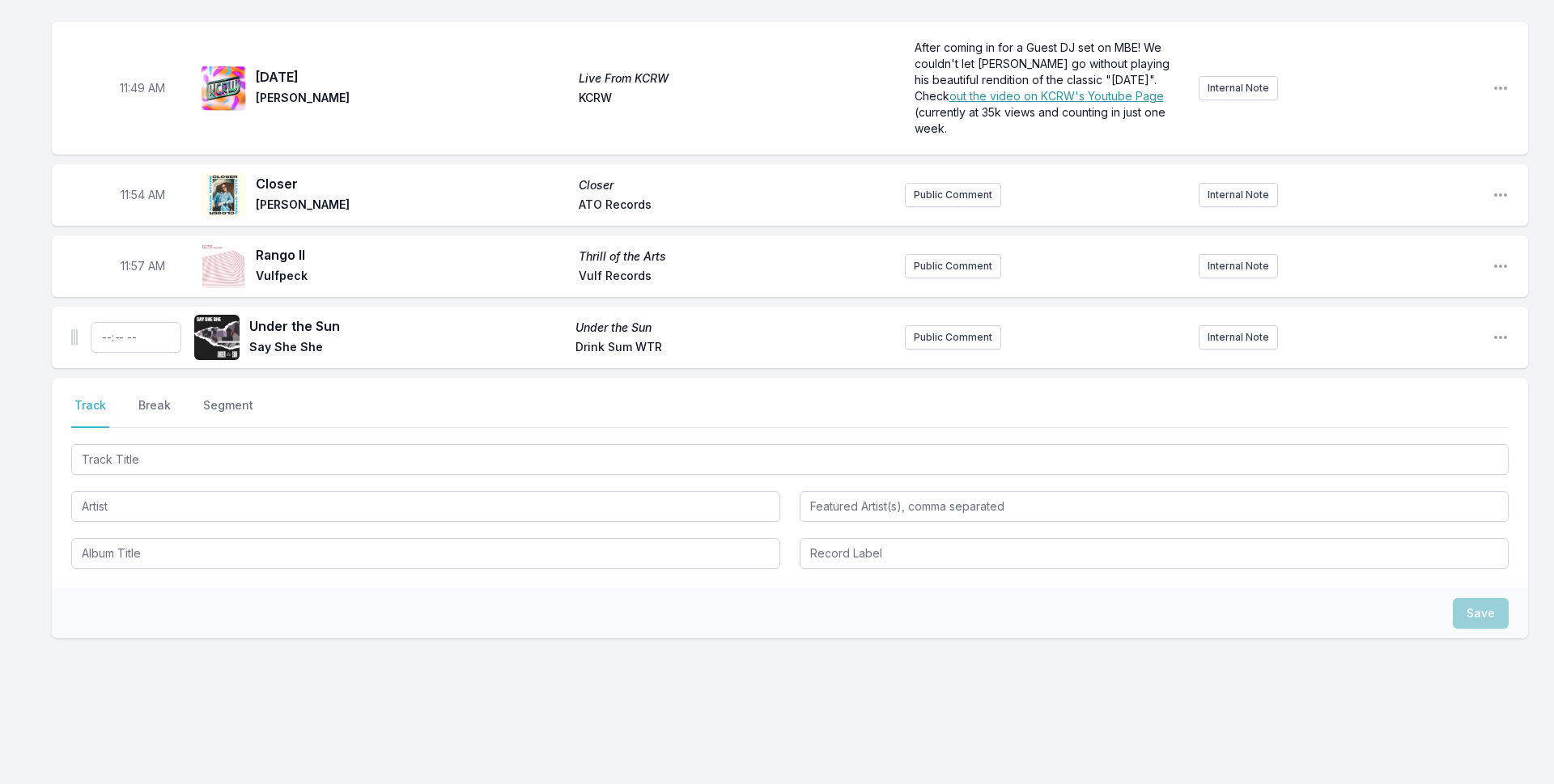
scroll to position [4185, 0]
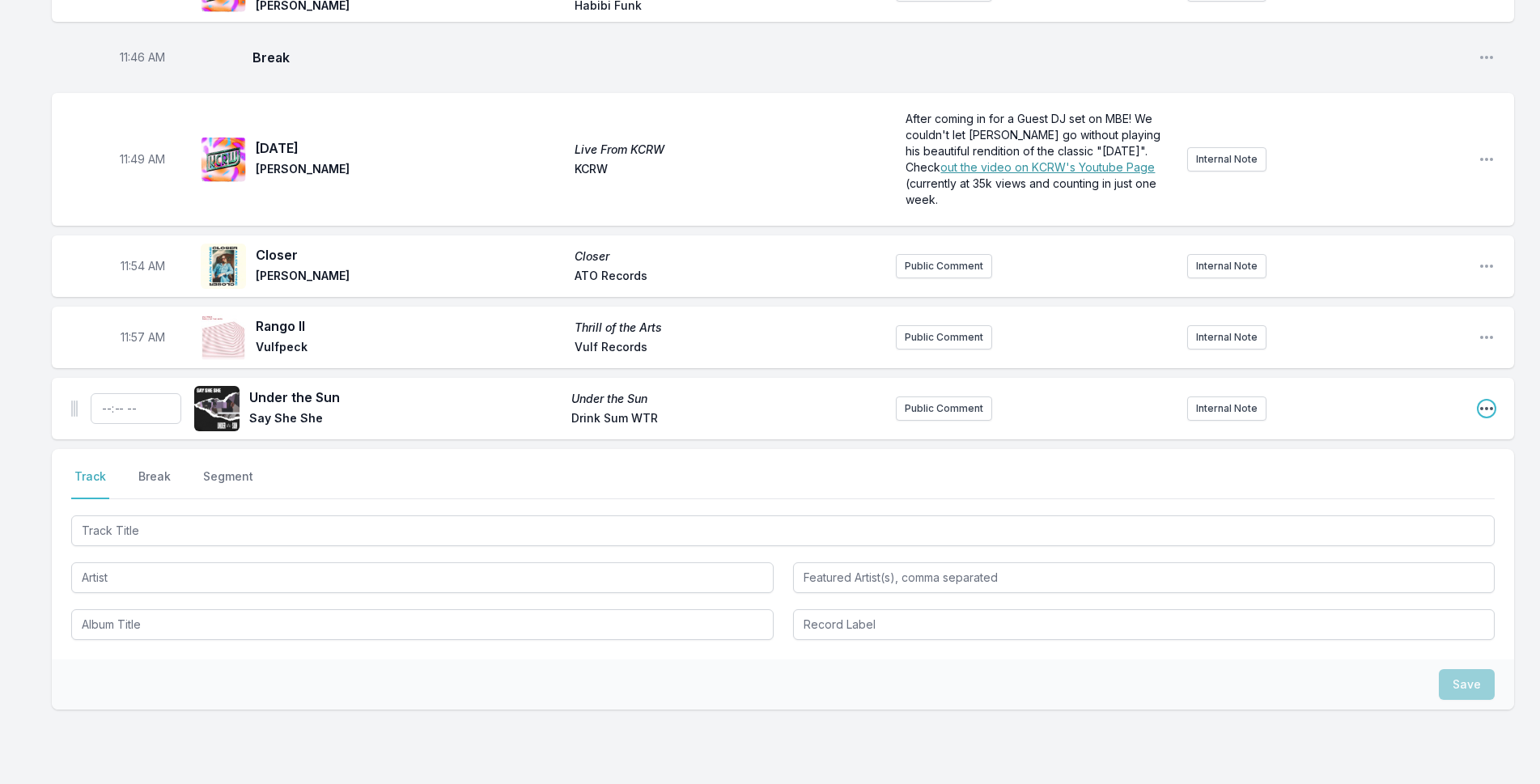
click at [1482, 401] on icon "Open playlist item options" at bounding box center [1487, 409] width 17 height 17
click at [1419, 484] on button "Delete Entry" at bounding box center [1404, 499] width 182 height 29
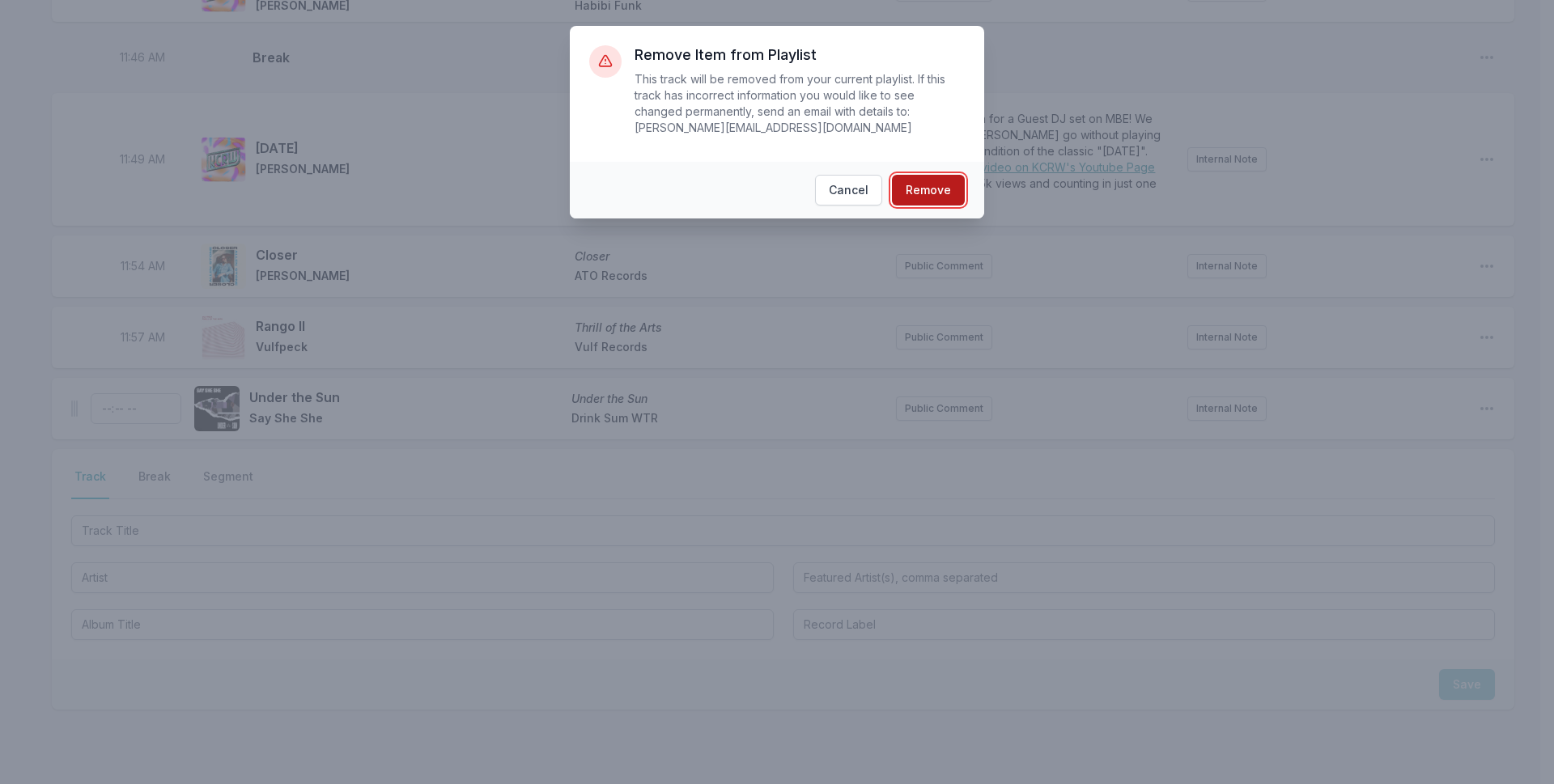
click at [949, 175] on button "Remove" at bounding box center [927, 191] width 72 height 31
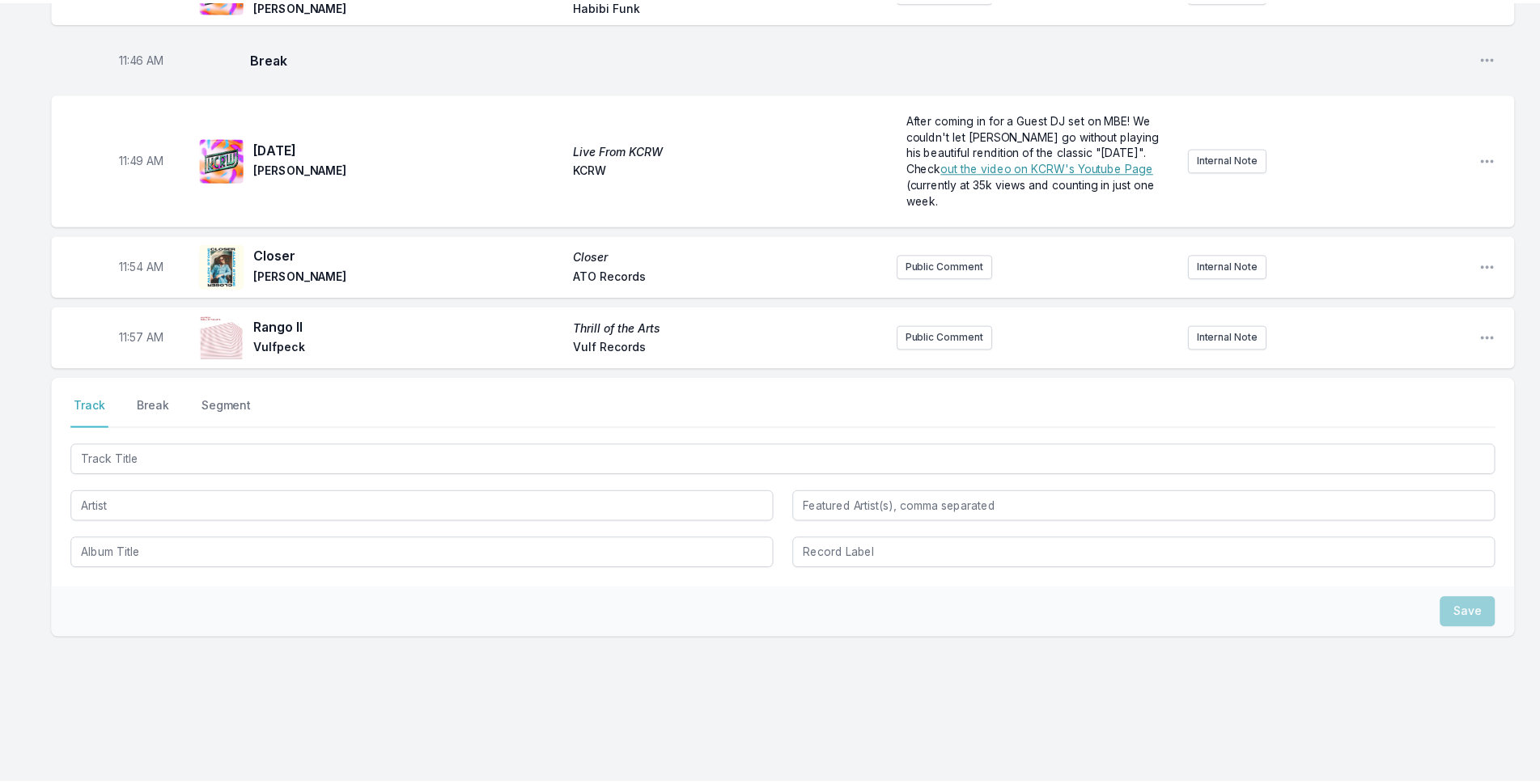
scroll to position [4113, 0]
